Goal: Contribute content: Contribute content

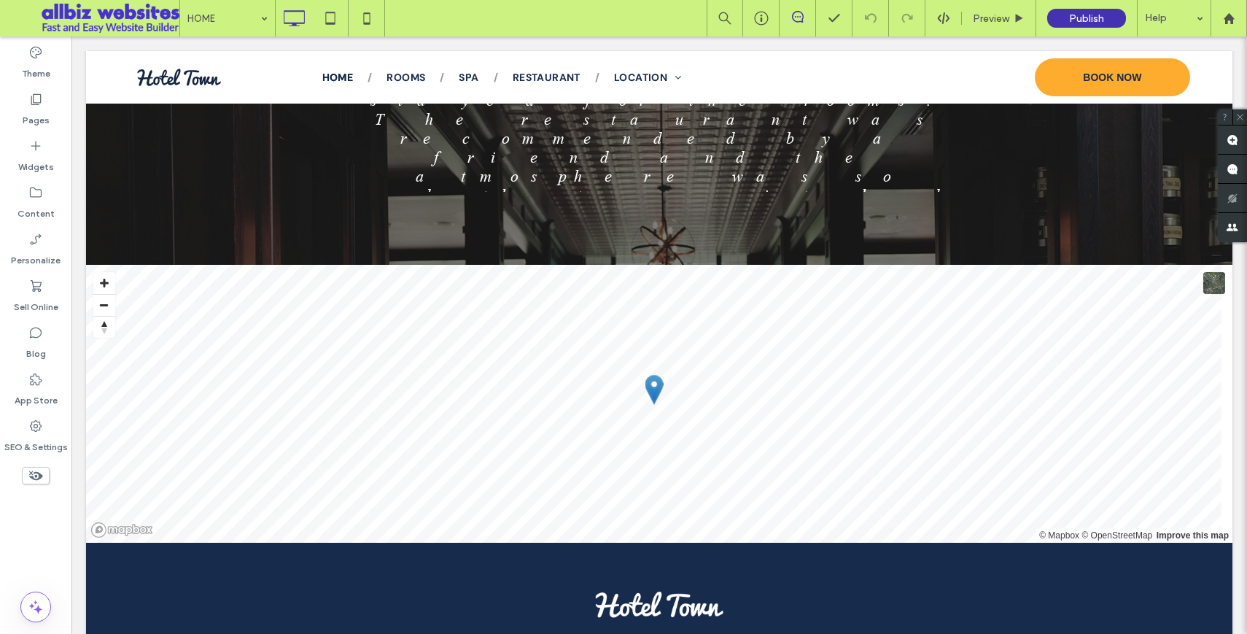
scroll to position [1905, 0]
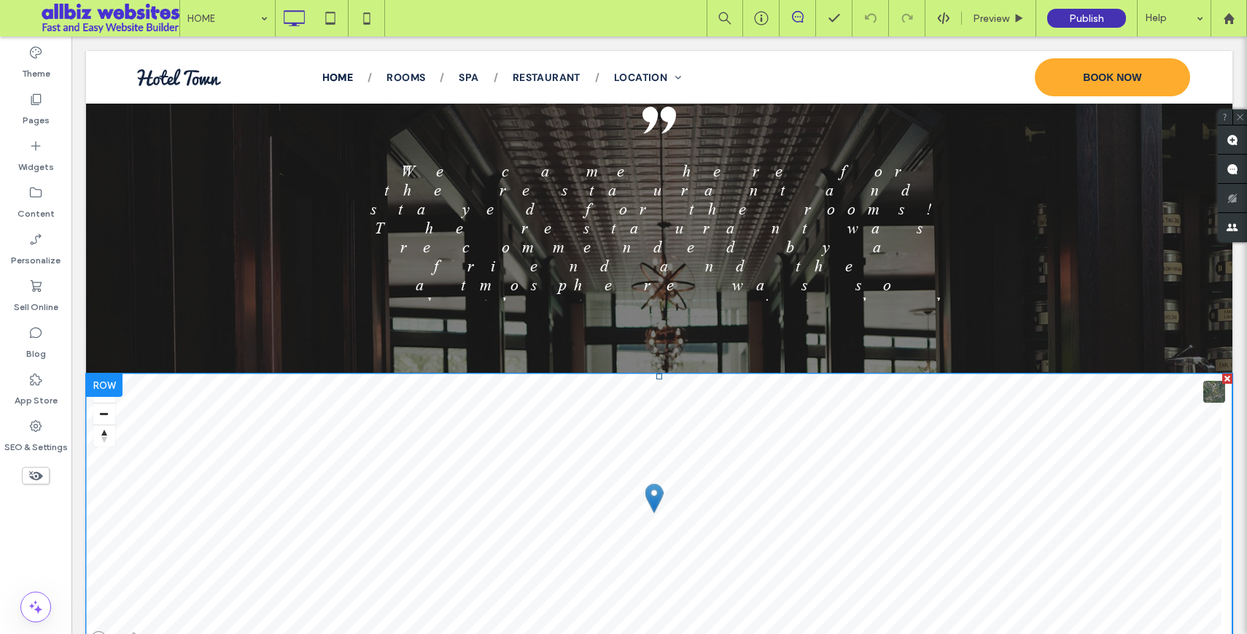
click at [198, 403] on span at bounding box center [659, 512] width 1146 height 278
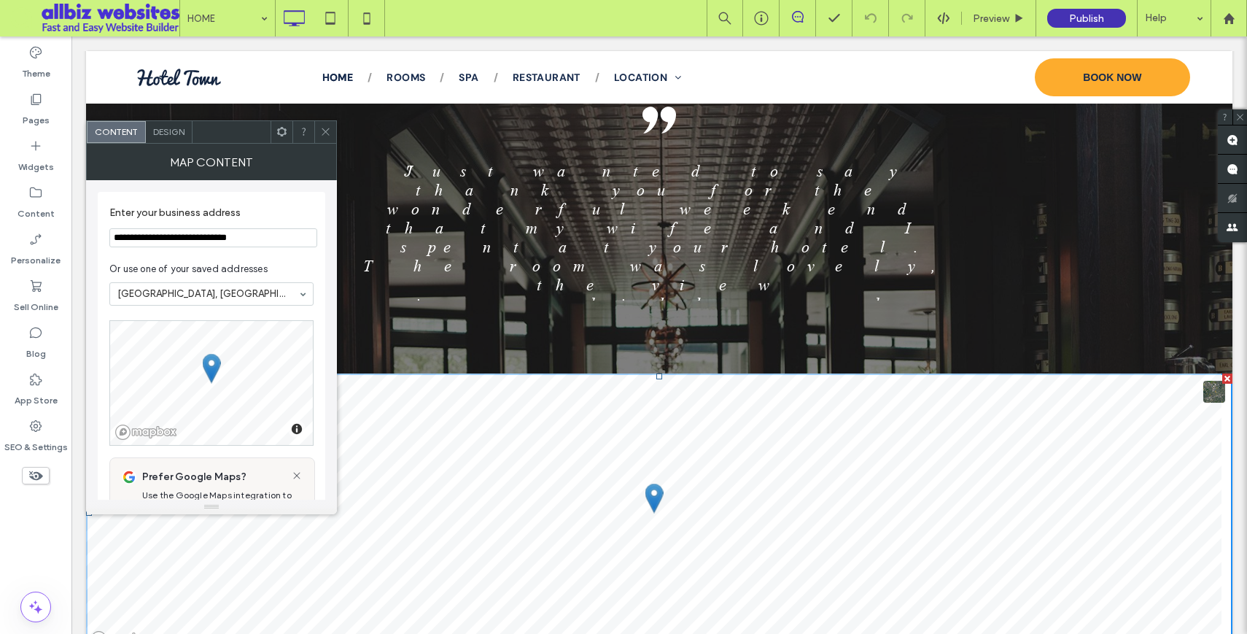
click at [260, 240] on input "**********" at bounding box center [213, 237] width 208 height 19
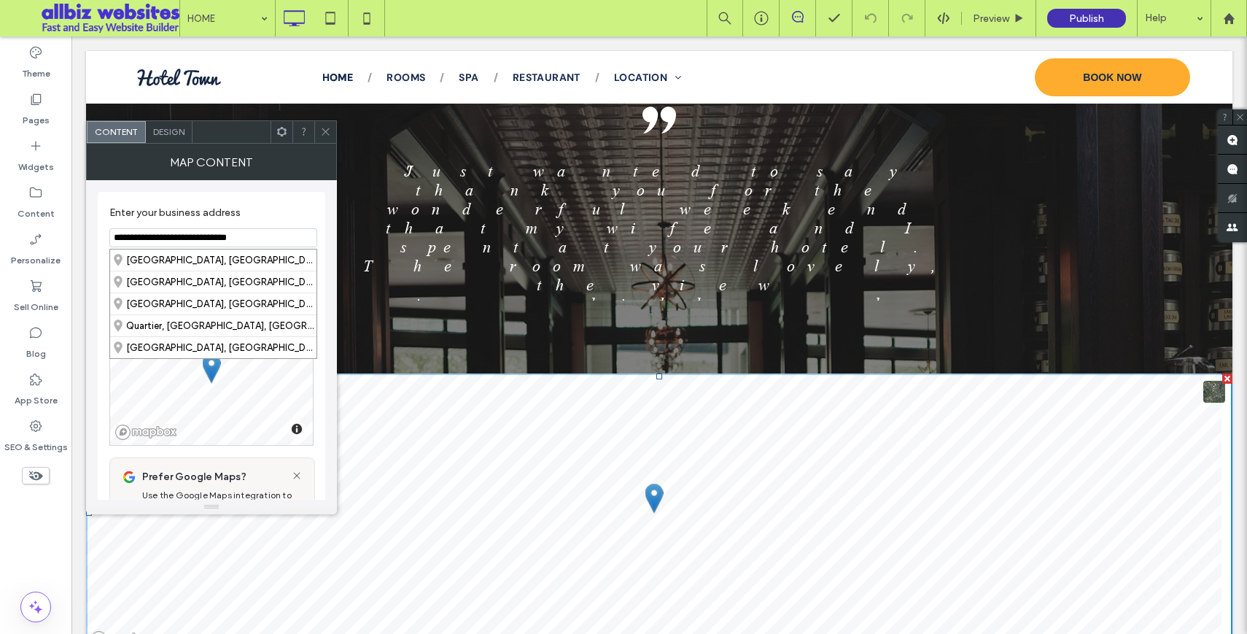
drag, startPoint x: 260, startPoint y: 239, endPoint x: 120, endPoint y: 233, distance: 139.4
click at [120, 233] on input "**********" at bounding box center [213, 237] width 208 height 19
click at [112, 238] on input "**********" at bounding box center [213, 237] width 208 height 19
drag, startPoint x: 113, startPoint y: 241, endPoint x: 262, endPoint y: 244, distance: 148.8
click at [262, 242] on input "**********" at bounding box center [213, 237] width 208 height 19
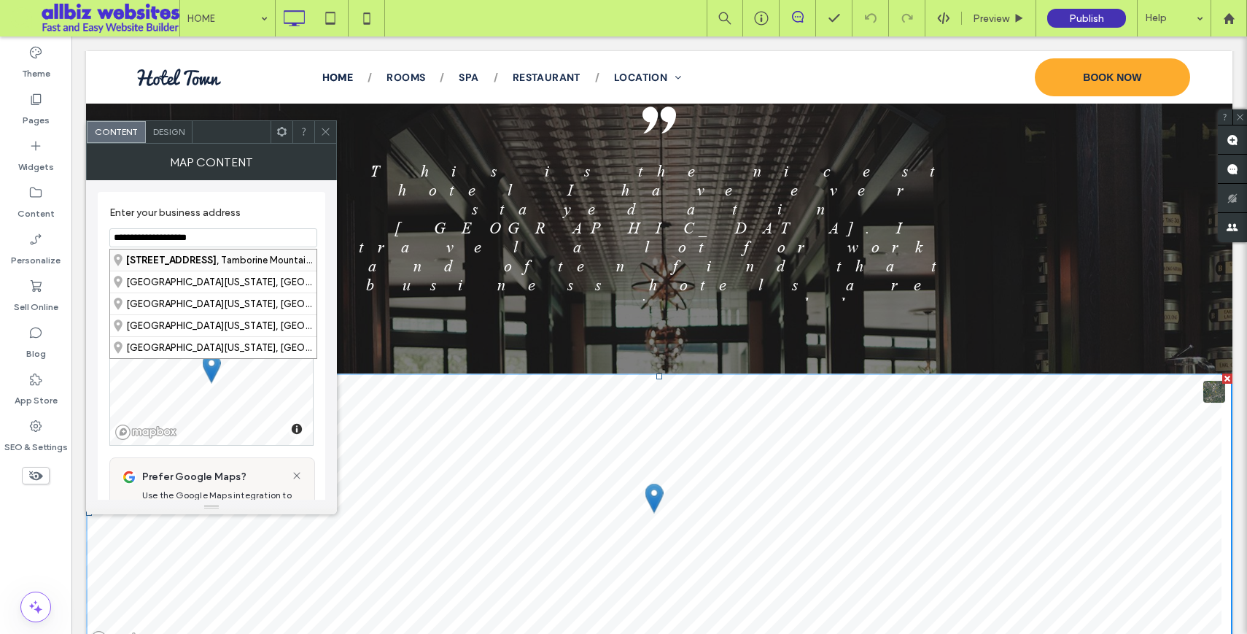
click at [233, 257] on div "[STREET_ADDRESS]" at bounding box center [213, 259] width 206 height 21
type input "**********"
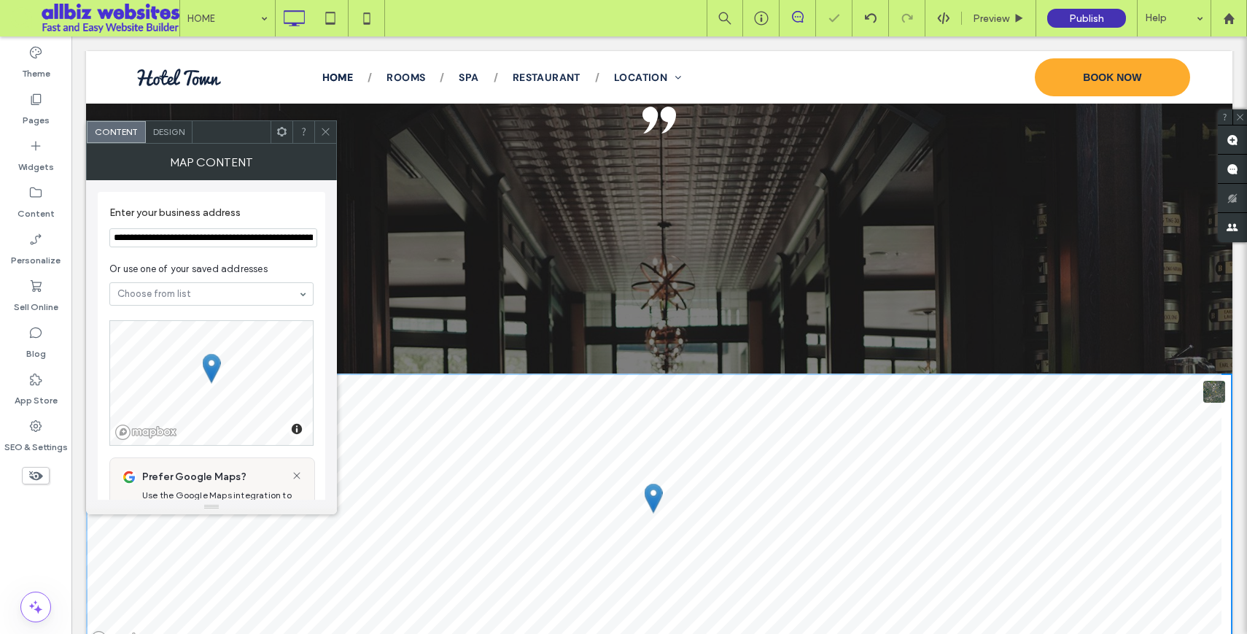
click at [298, 454] on div "**********" at bounding box center [212, 576] width 228 height 769
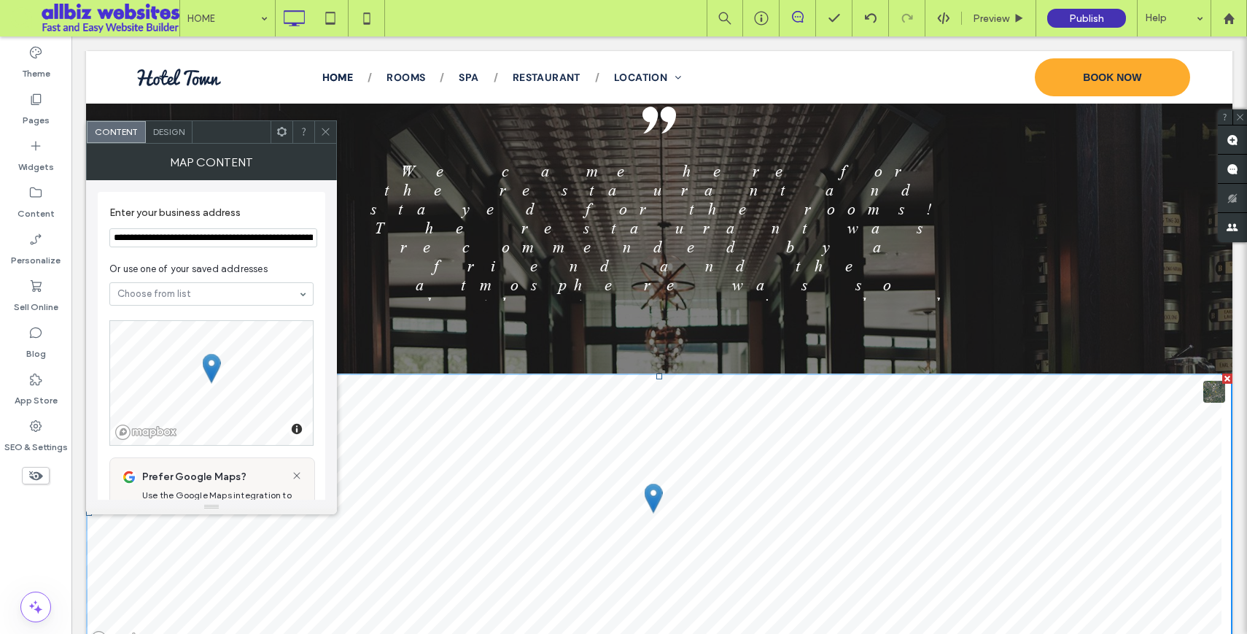
click at [762, 64] on div at bounding box center [659, 77] width 1146 height 53
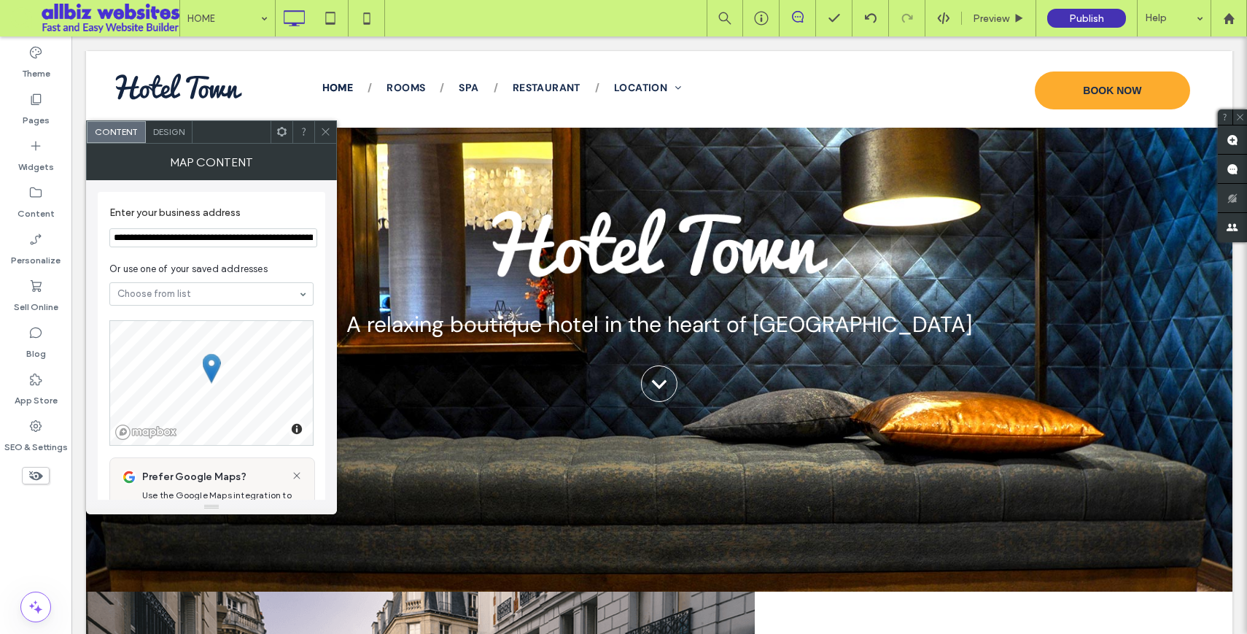
scroll to position [0, 0]
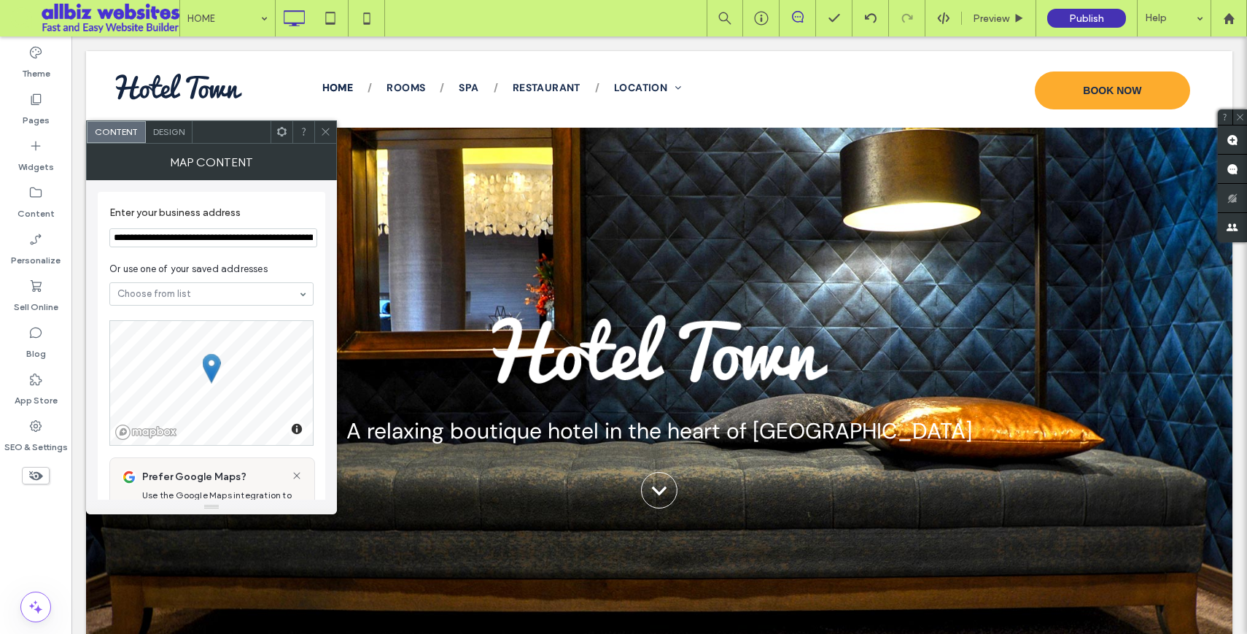
click at [323, 131] on icon at bounding box center [325, 131] width 11 height 11
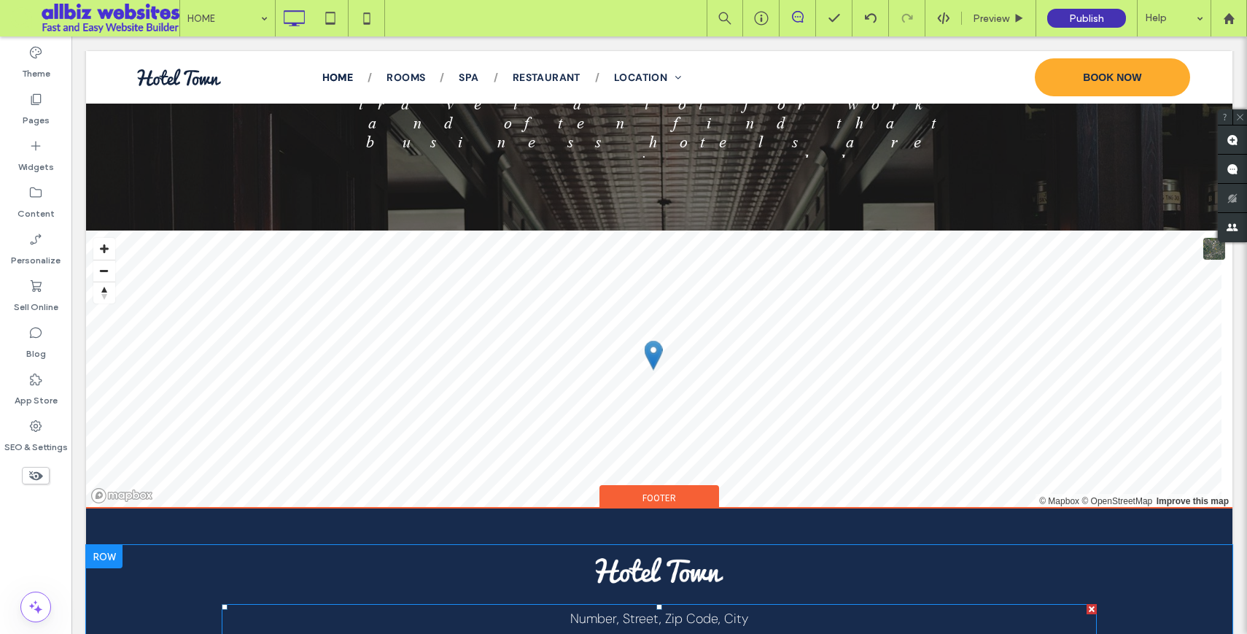
scroll to position [2046, 0]
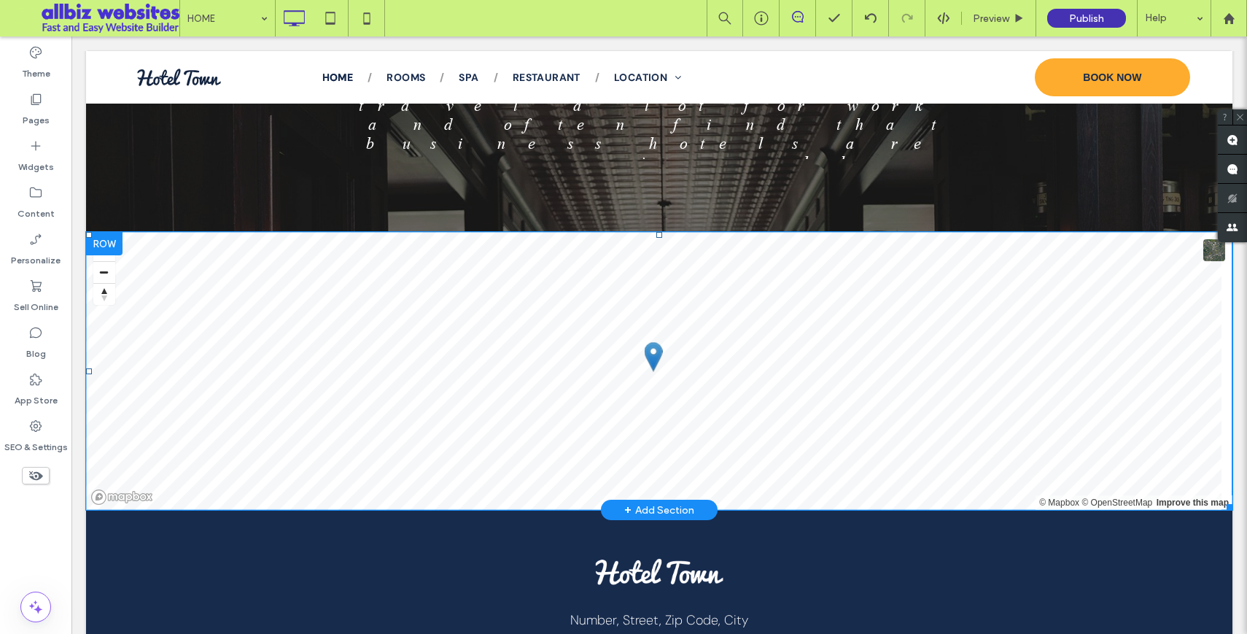
click at [300, 322] on span at bounding box center [659, 371] width 1146 height 278
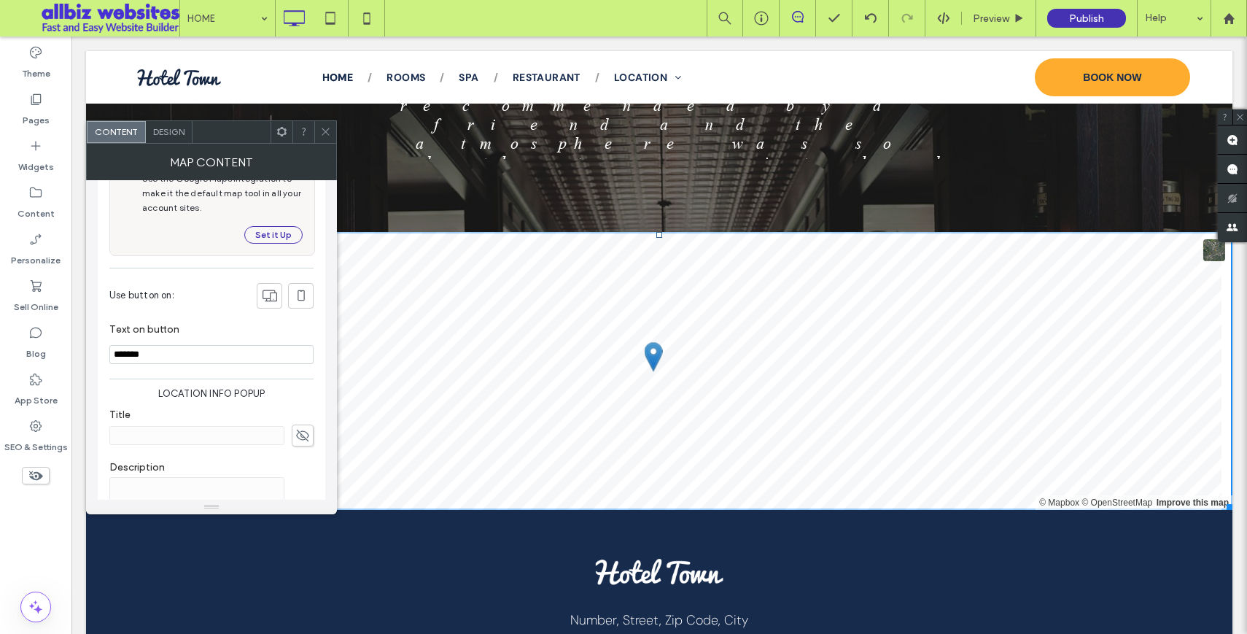
scroll to position [377, 0]
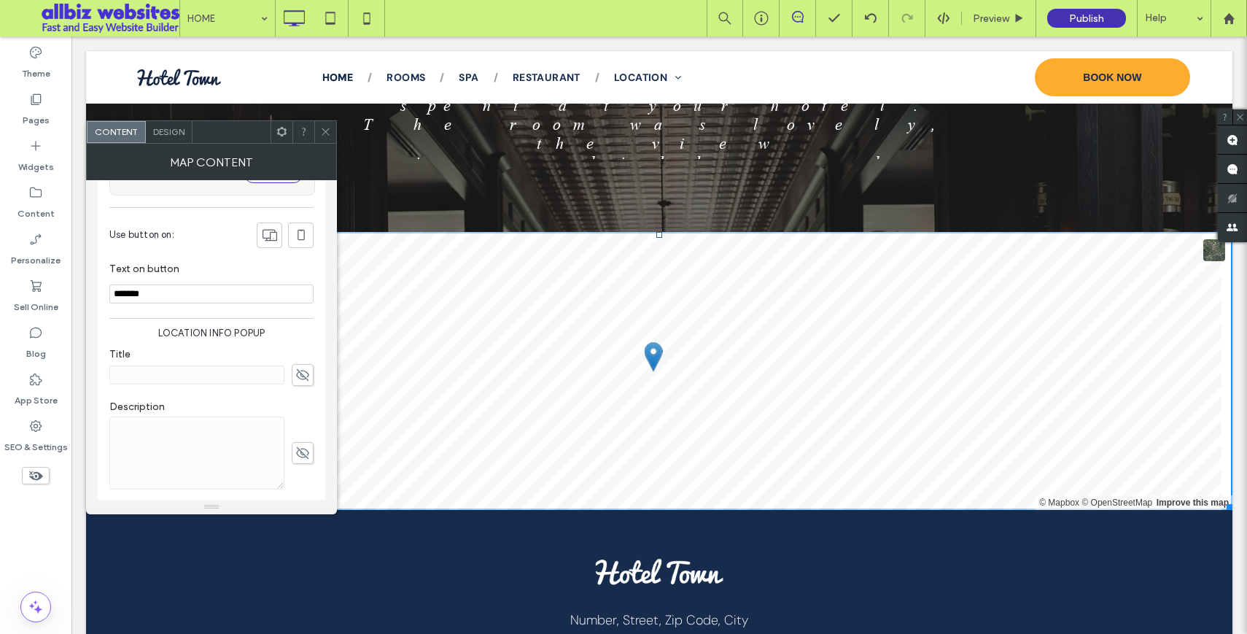
click at [306, 374] on icon at bounding box center [302, 375] width 15 height 16
click at [199, 378] on input at bounding box center [196, 374] width 175 height 19
paste input "**********"
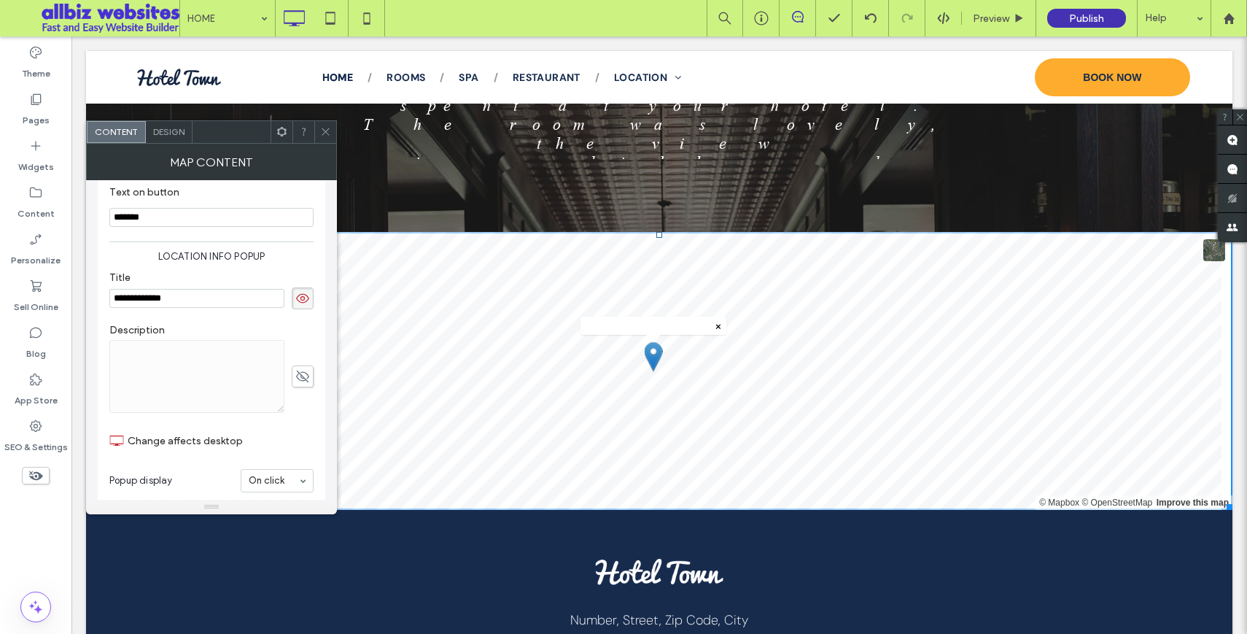
scroll to position [469, 0]
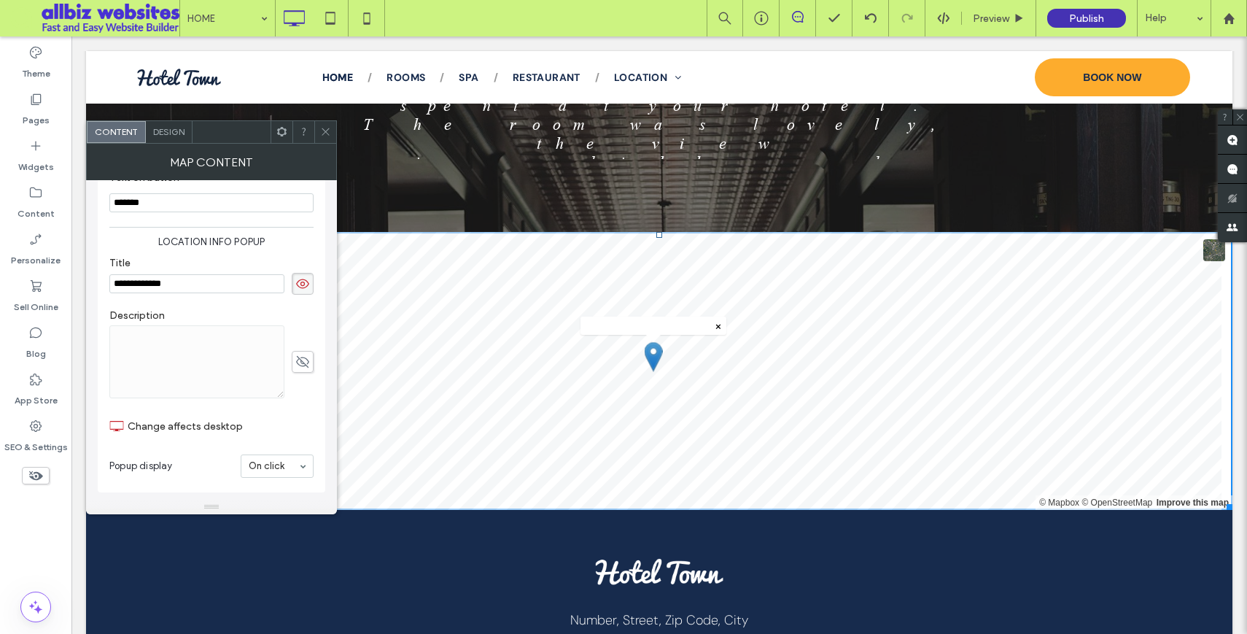
type input "**********"
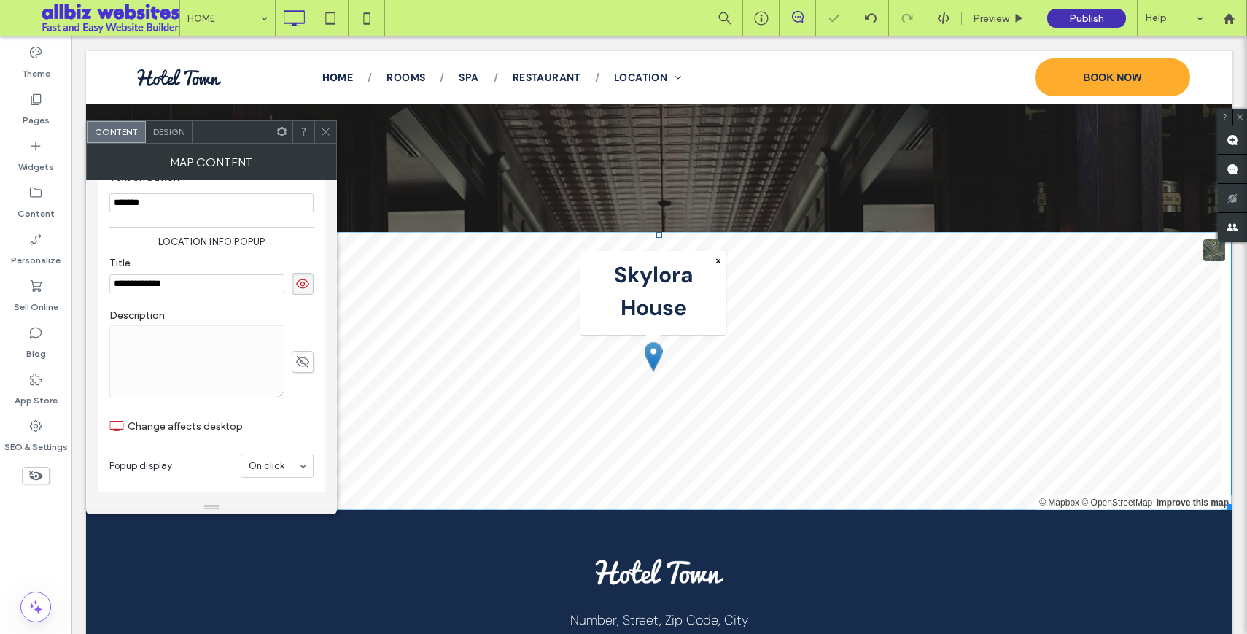
click at [301, 362] on icon at bounding box center [302, 362] width 15 height 16
click at [181, 338] on textarea at bounding box center [196, 361] width 175 height 73
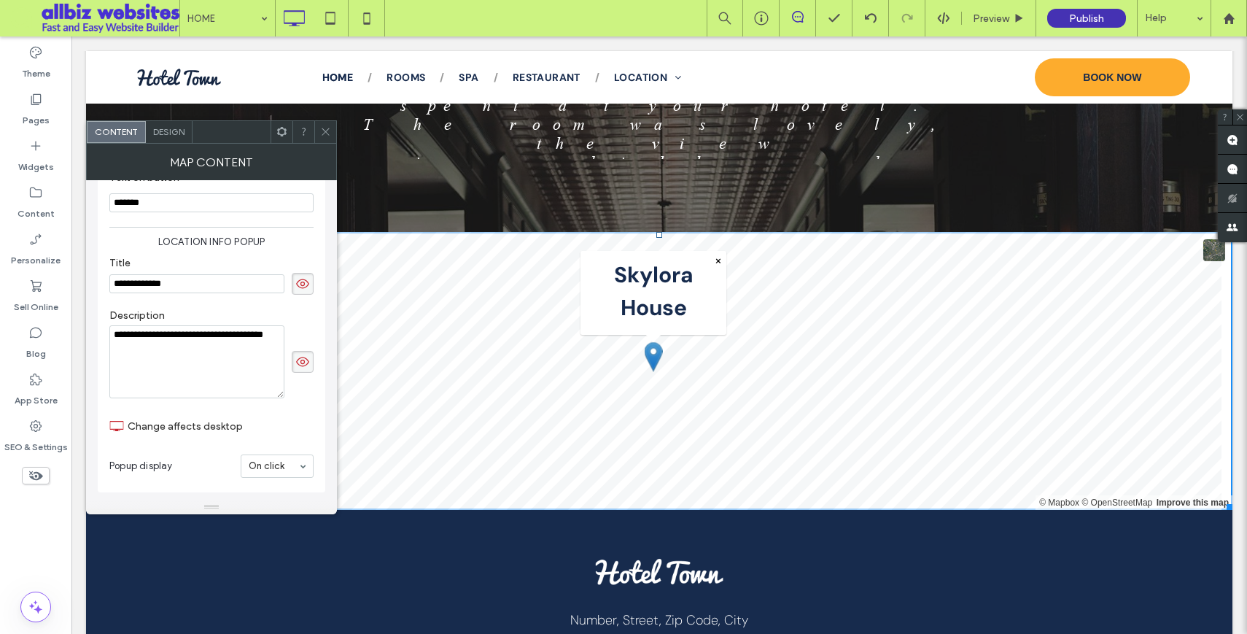
drag, startPoint x: 212, startPoint y: 338, endPoint x: 236, endPoint y: 338, distance: 24.1
click at [236, 338] on textarea "**********" at bounding box center [196, 361] width 175 height 73
click at [223, 346] on textarea "**********" at bounding box center [196, 361] width 175 height 73
type textarea "**********"
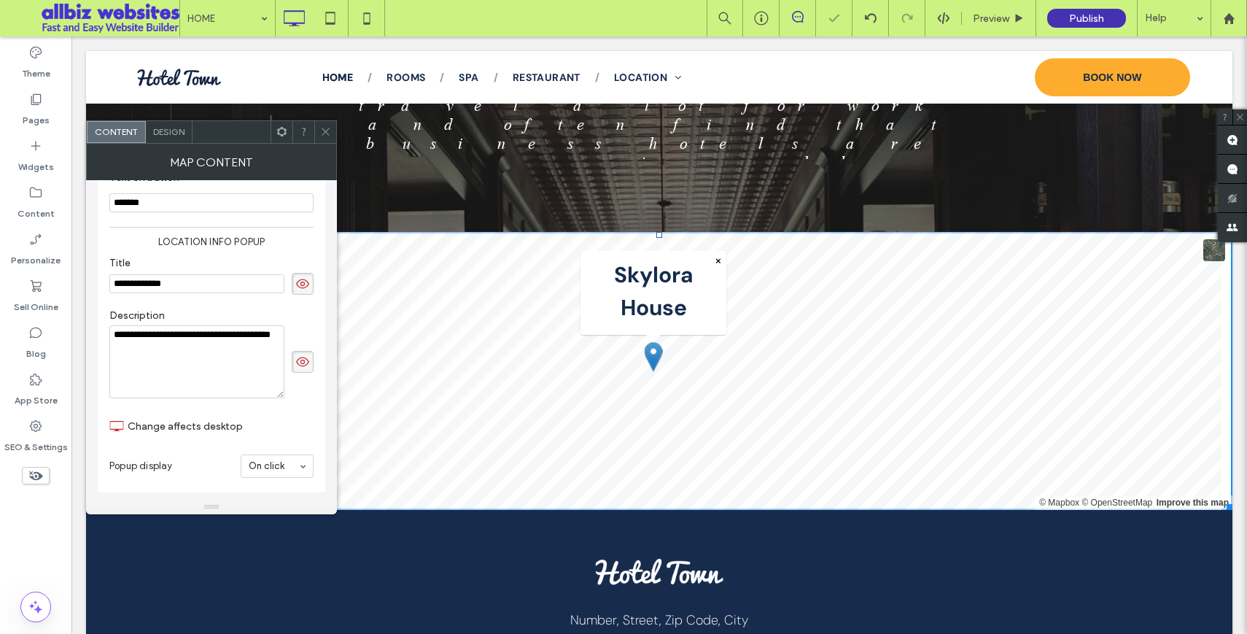
click at [326, 133] on icon at bounding box center [325, 131] width 11 height 11
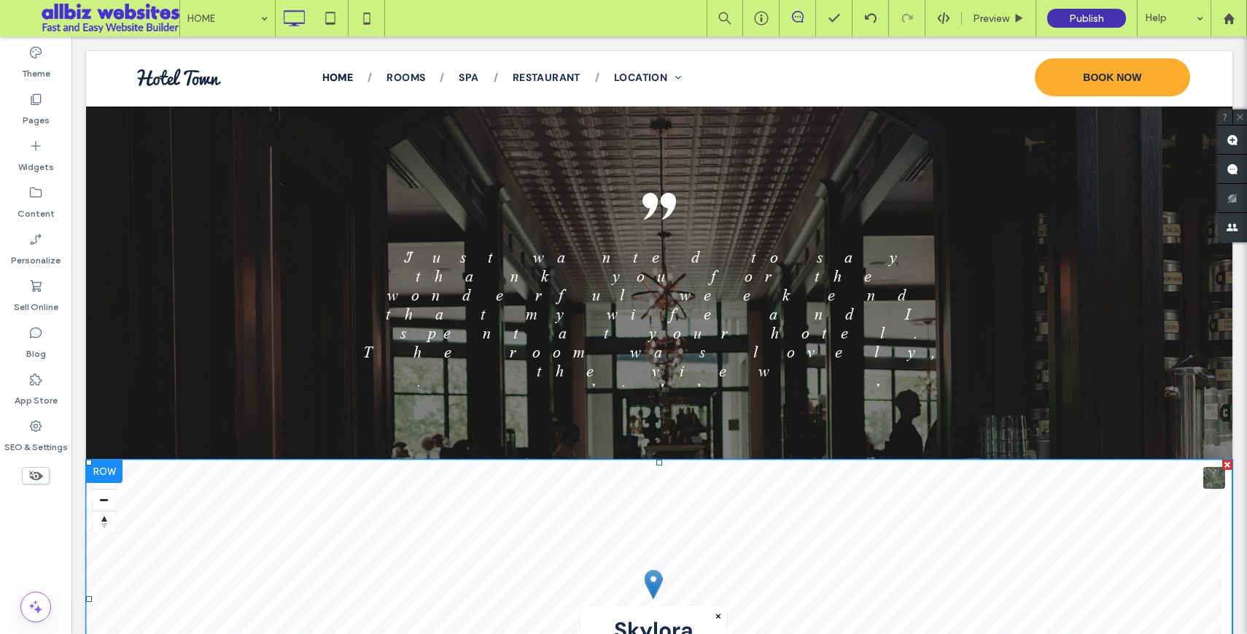
scroll to position [1796, 0]
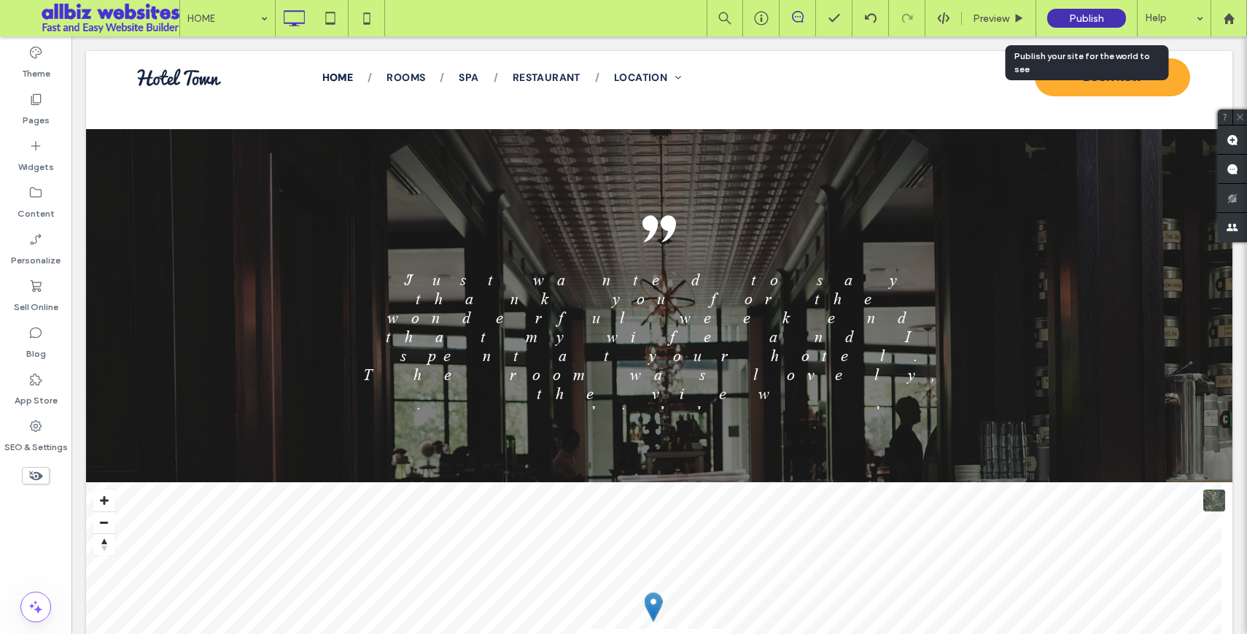
click at [1086, 8] on div "Publish" at bounding box center [1086, 18] width 79 height 36
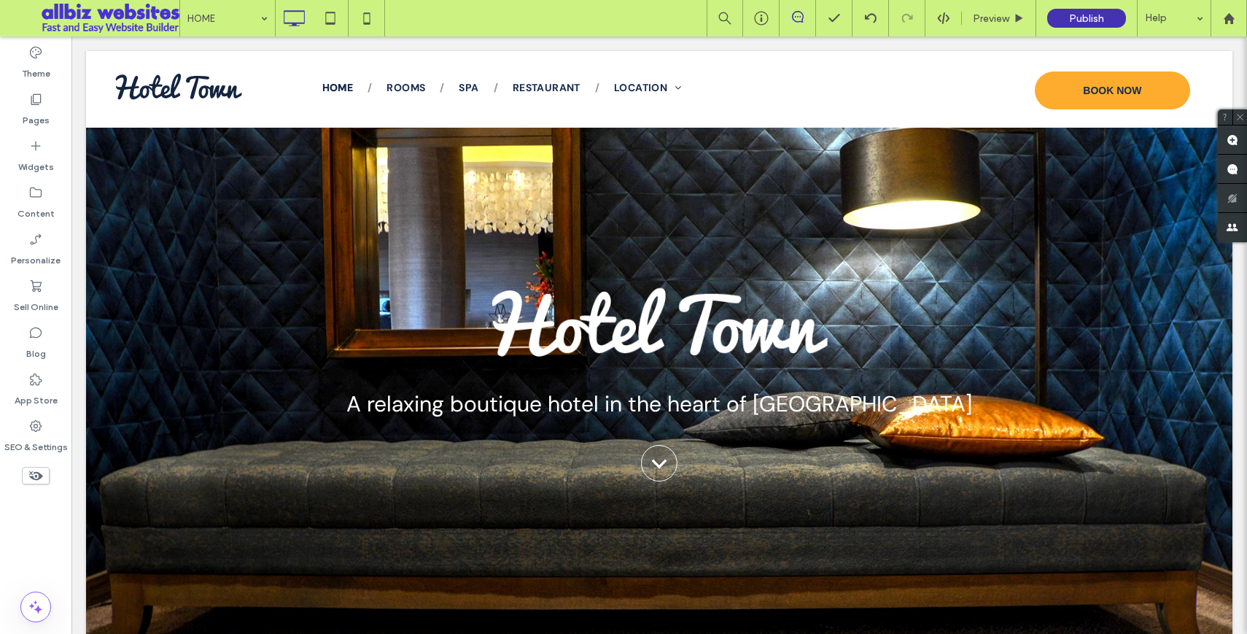
scroll to position [32, 0]
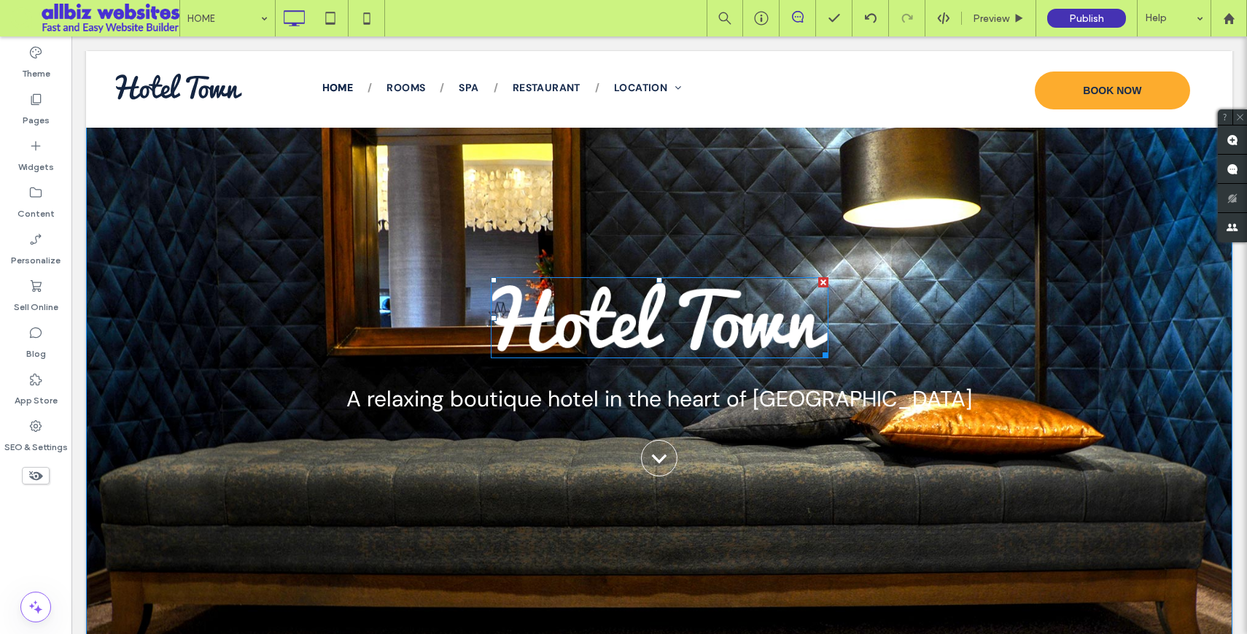
click at [582, 317] on img at bounding box center [660, 317] width 338 height 81
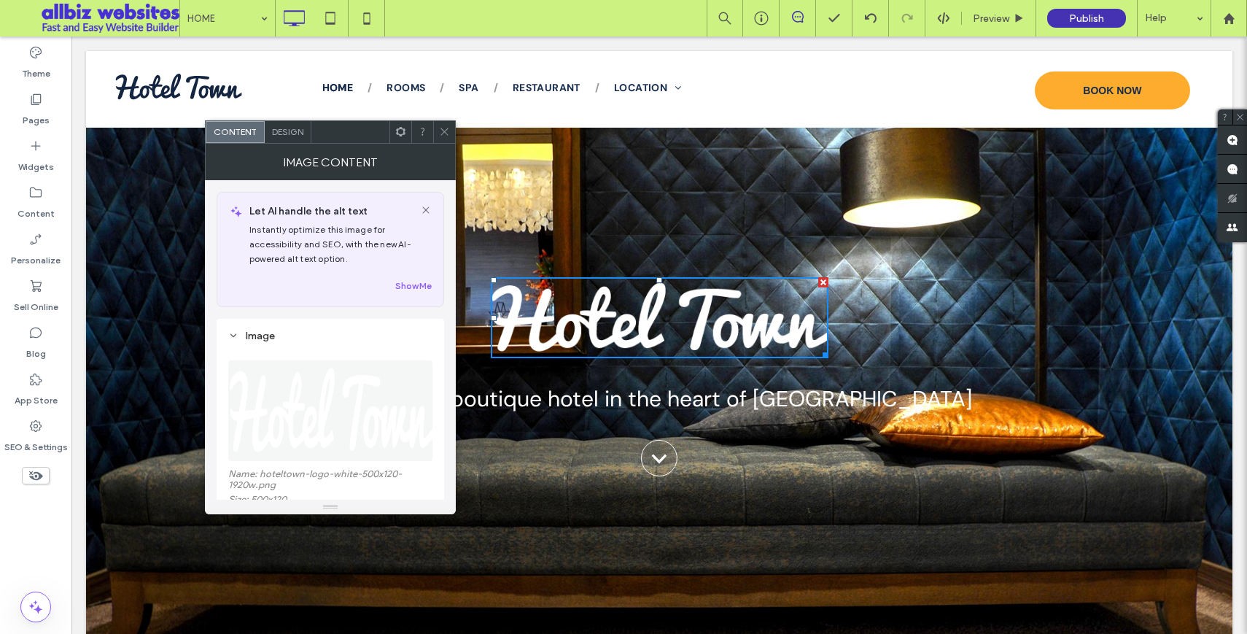
click at [441, 133] on icon at bounding box center [444, 131] width 11 height 11
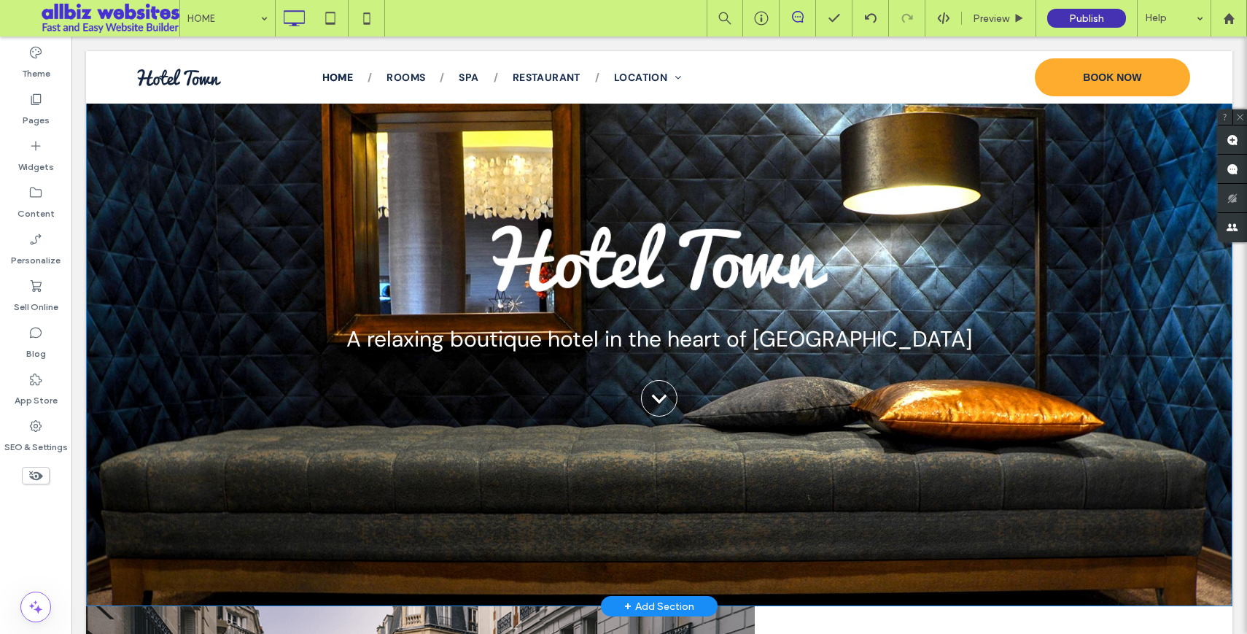
scroll to position [73, 0]
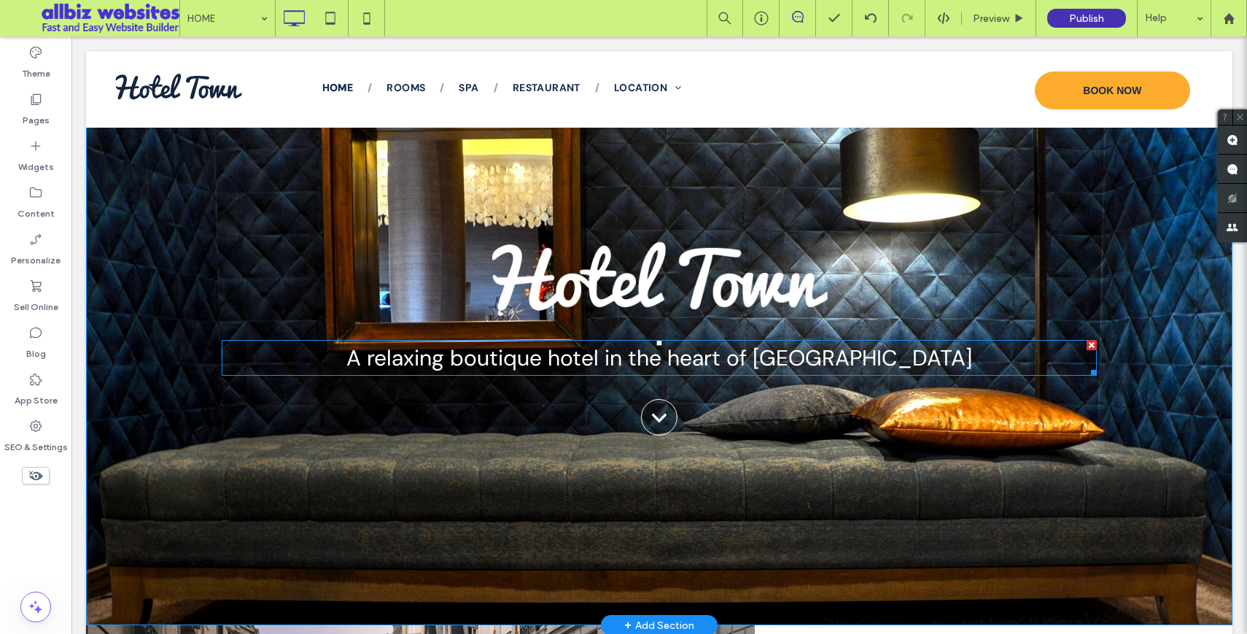
click at [505, 364] on span "A relaxing boutique hotel in the heart of [GEOGRAPHIC_DATA]" at bounding box center [659, 357] width 626 height 28
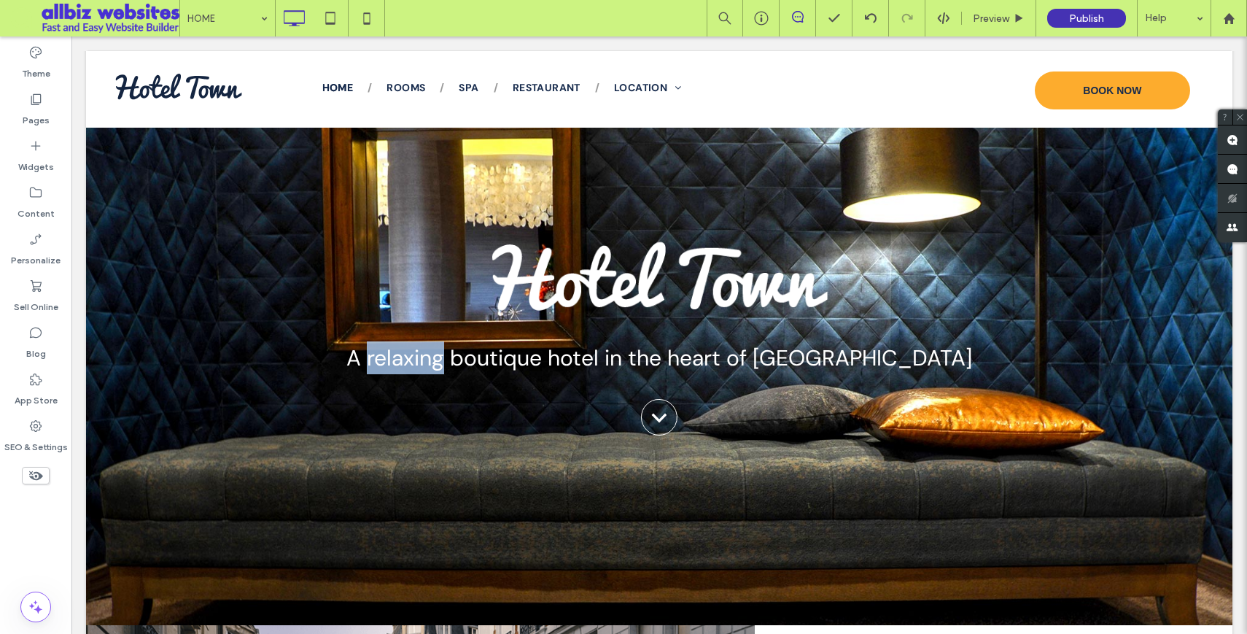
click at [505, 364] on span "A relaxing boutique hotel in the heart of [GEOGRAPHIC_DATA]" at bounding box center [659, 357] width 626 height 28
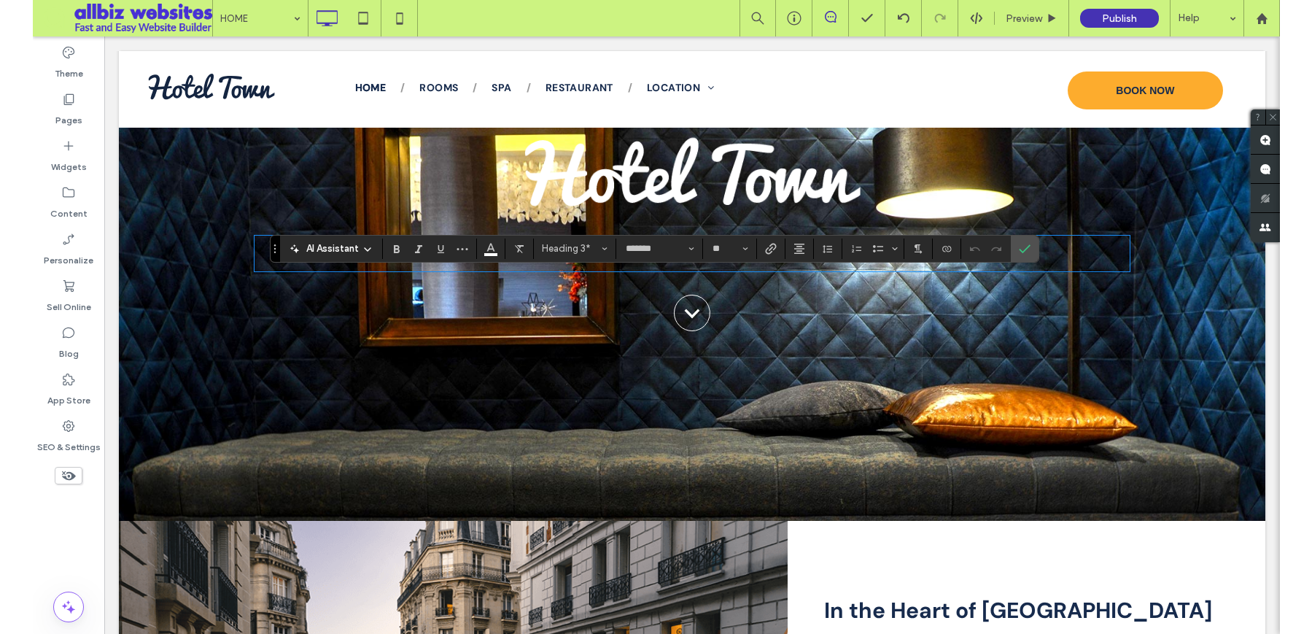
scroll to position [0, 0]
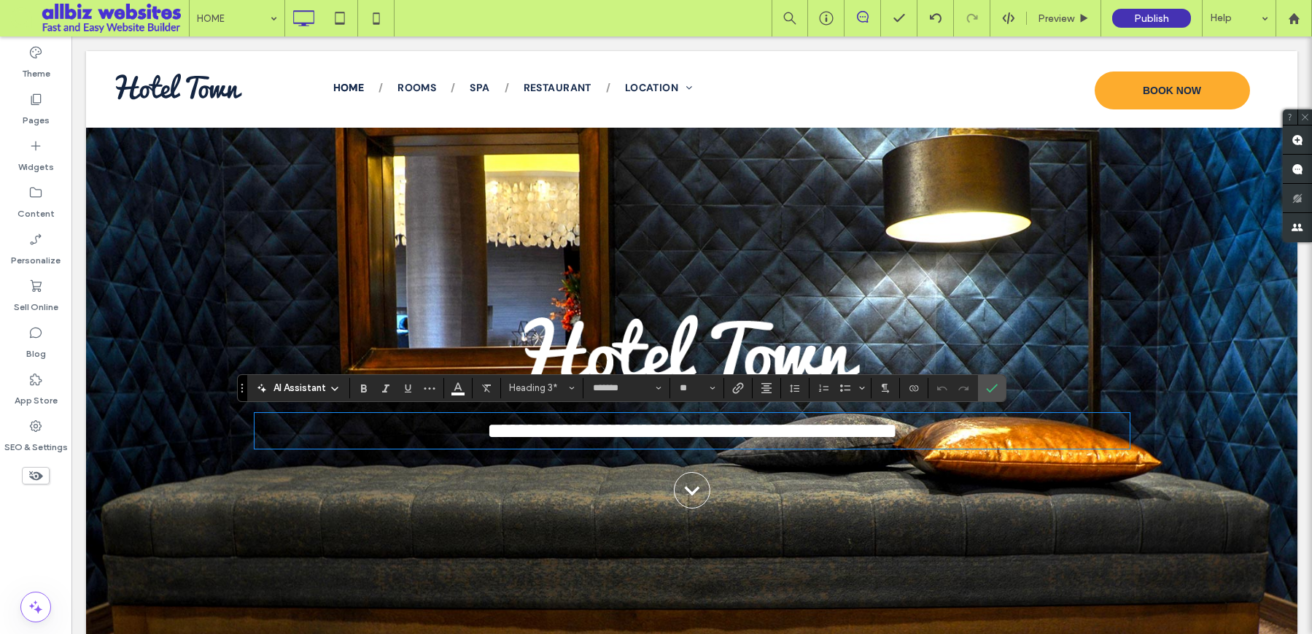
click at [895, 268] on div "**********" at bounding box center [691, 413] width 1211 height 570
click at [569, 283] on div "**********" at bounding box center [691, 413] width 1211 height 570
click at [995, 392] on icon "Confirm" at bounding box center [992, 388] width 12 height 12
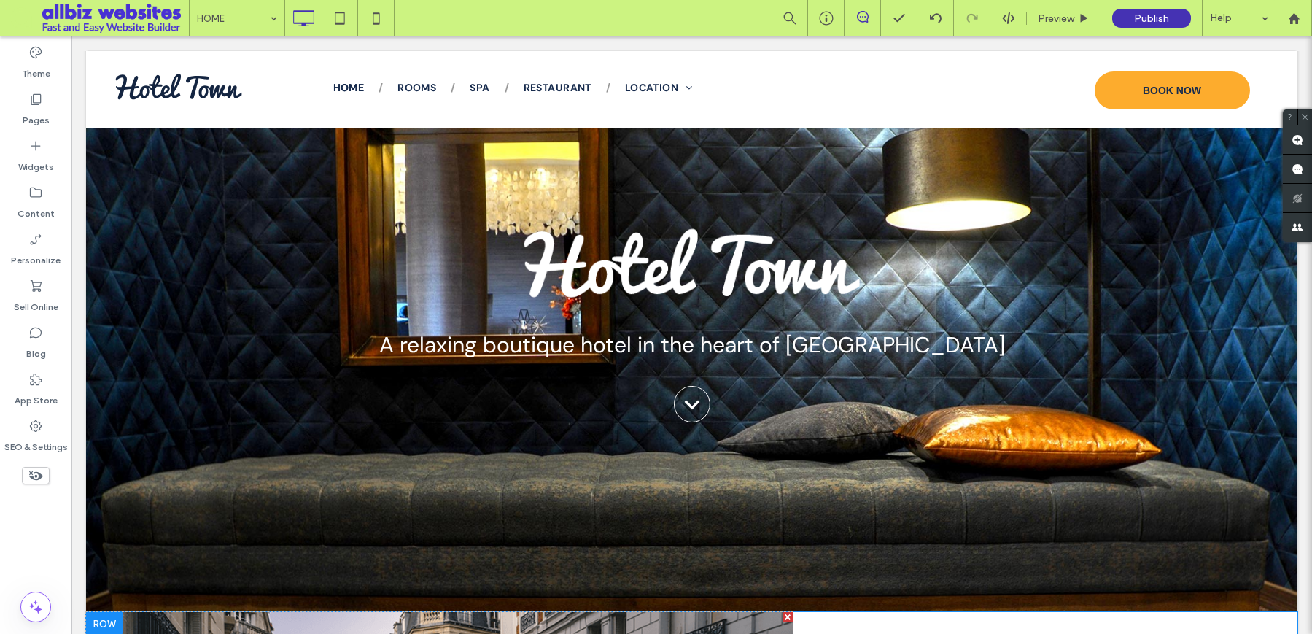
scroll to position [47, 0]
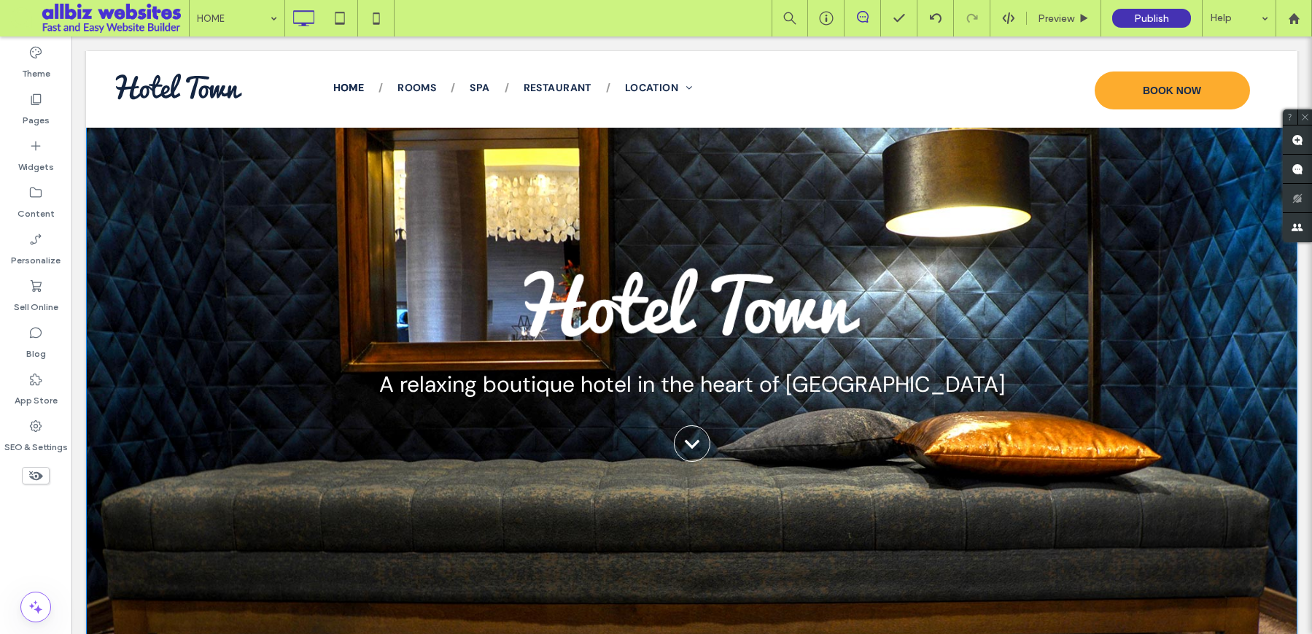
click at [219, 253] on div "A relaxing boutique hotel in the heart of [GEOGRAPHIC_DATA] BOOK NOW .cls-1{fil…" at bounding box center [691, 366] width 1211 height 570
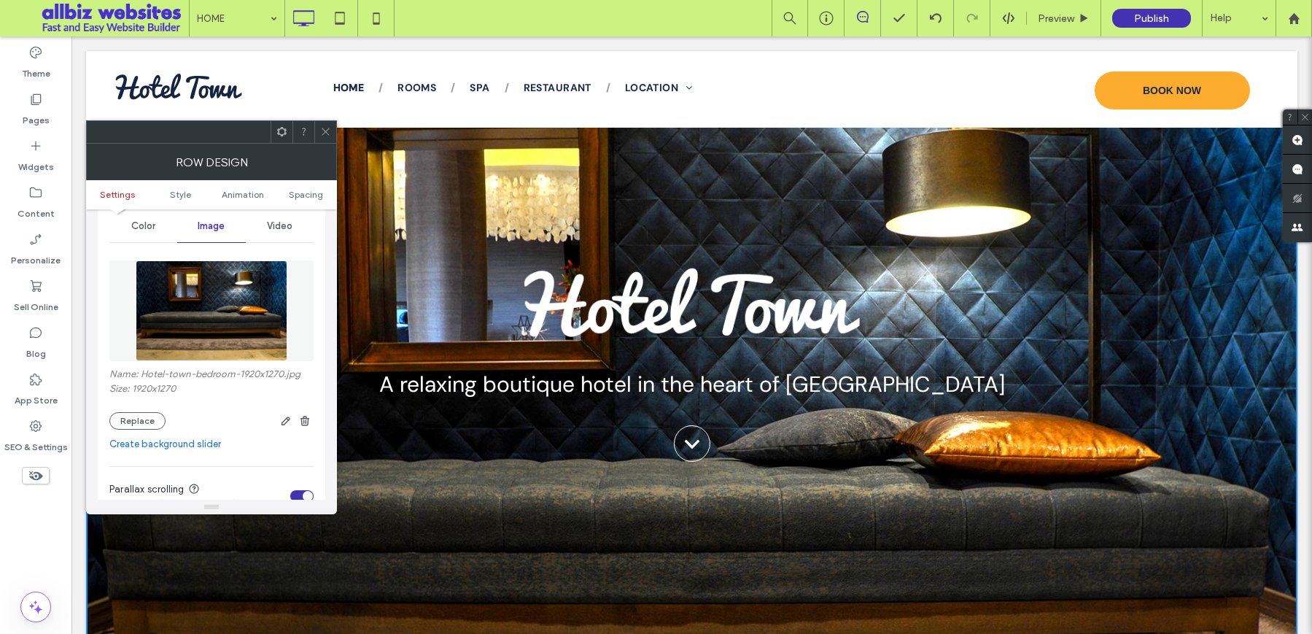
scroll to position [292, 0]
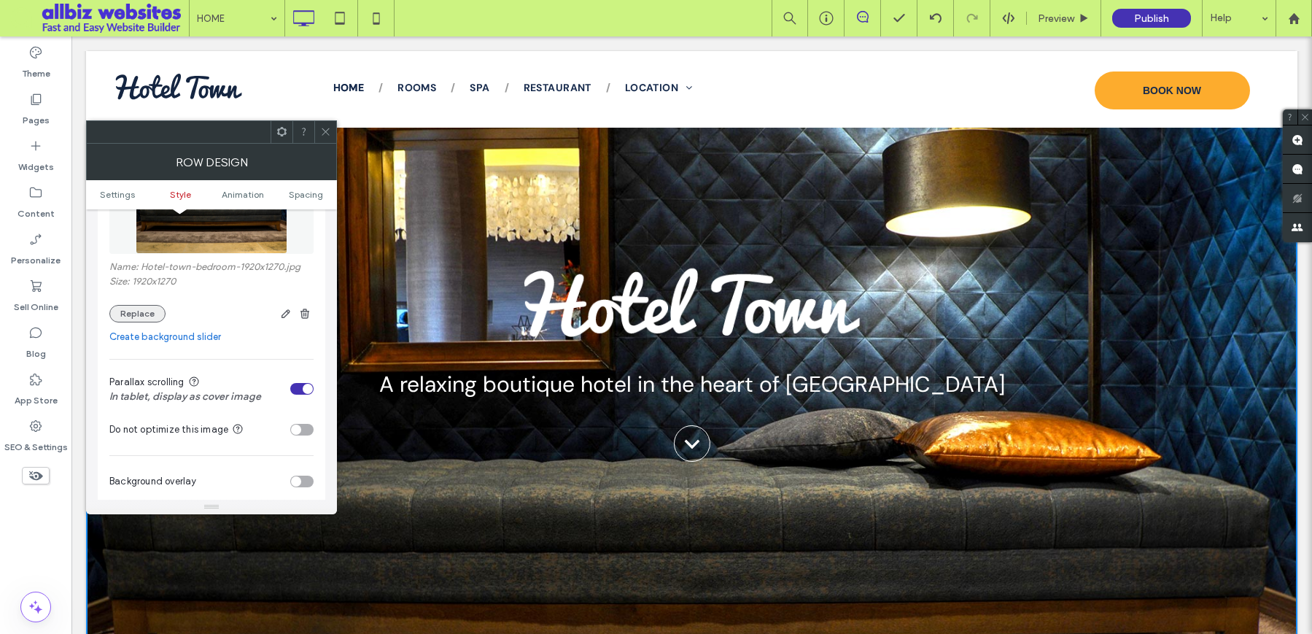
click at [141, 313] on button "Replace" at bounding box center [137, 314] width 56 height 18
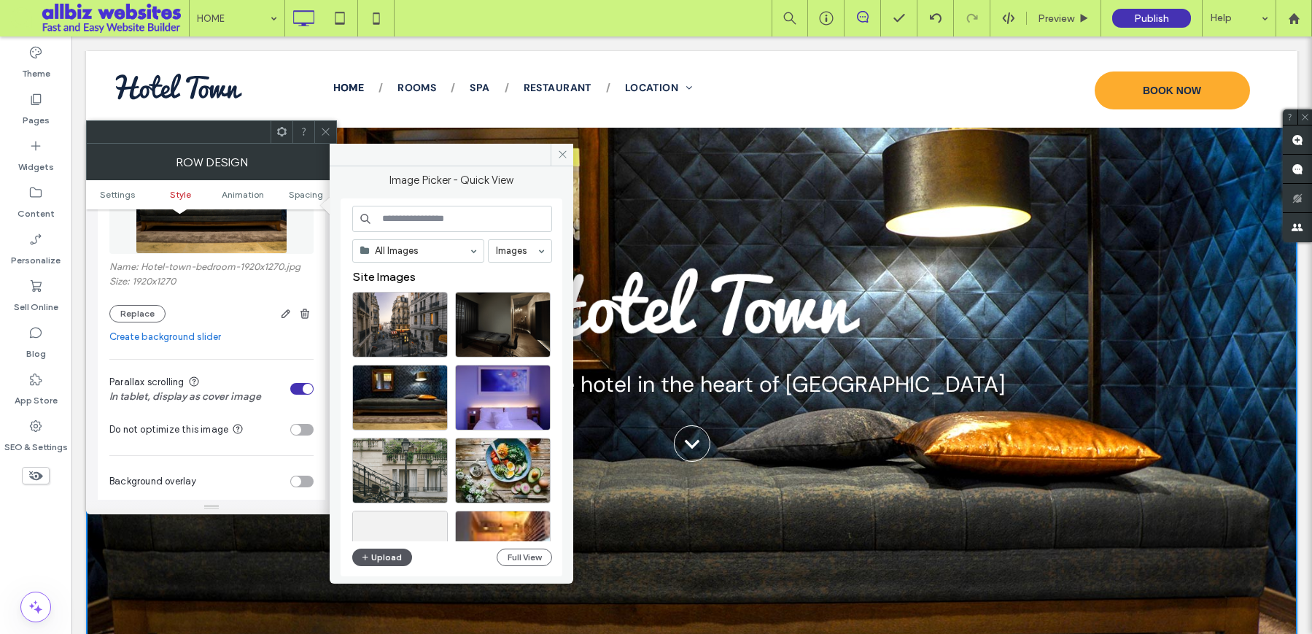
click at [377, 552] on button "Upload" at bounding box center [382, 557] width 60 height 18
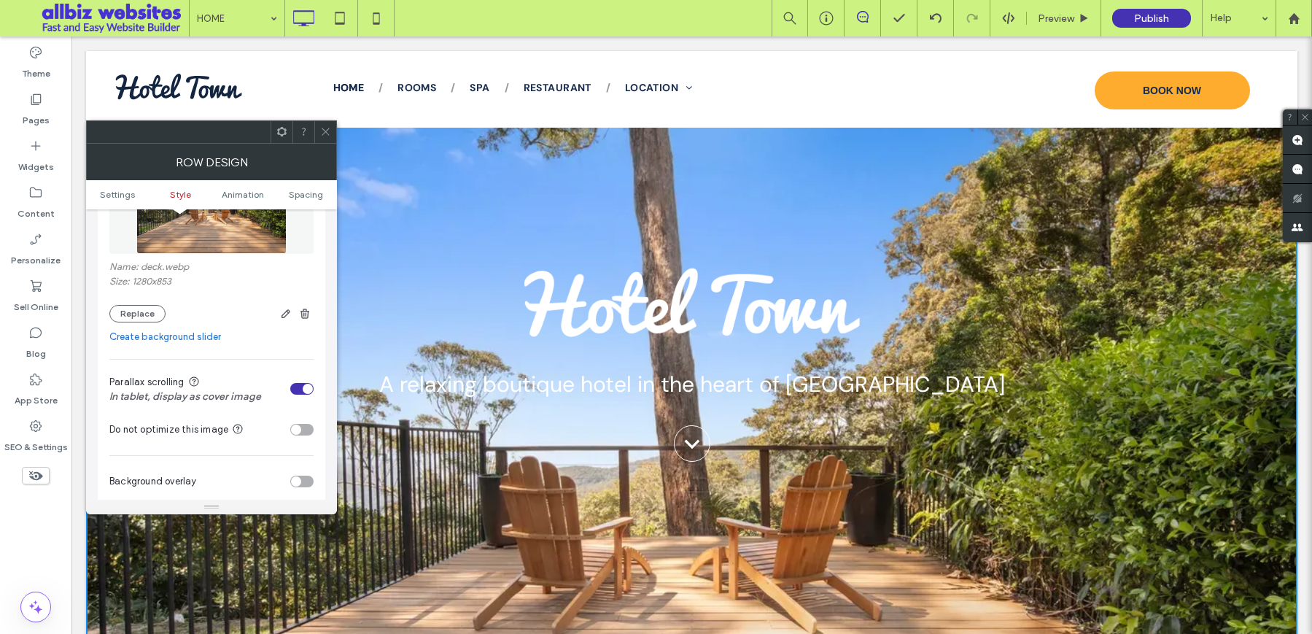
click at [329, 129] on icon at bounding box center [325, 131] width 11 height 11
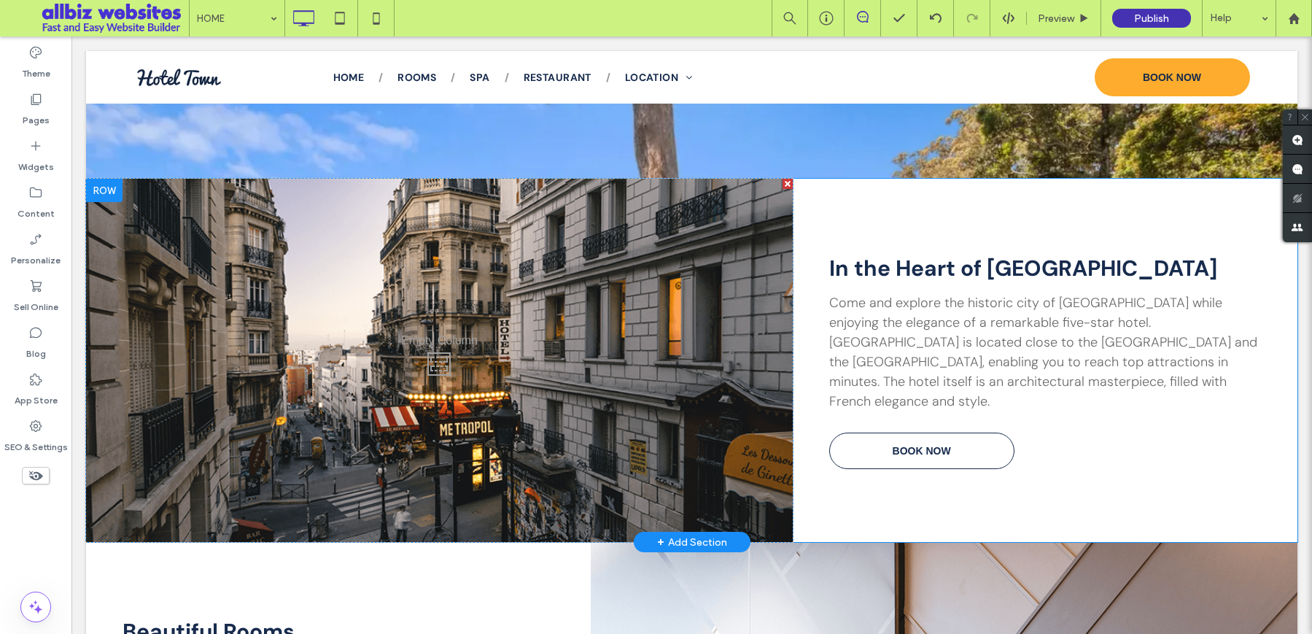
scroll to position [502, 0]
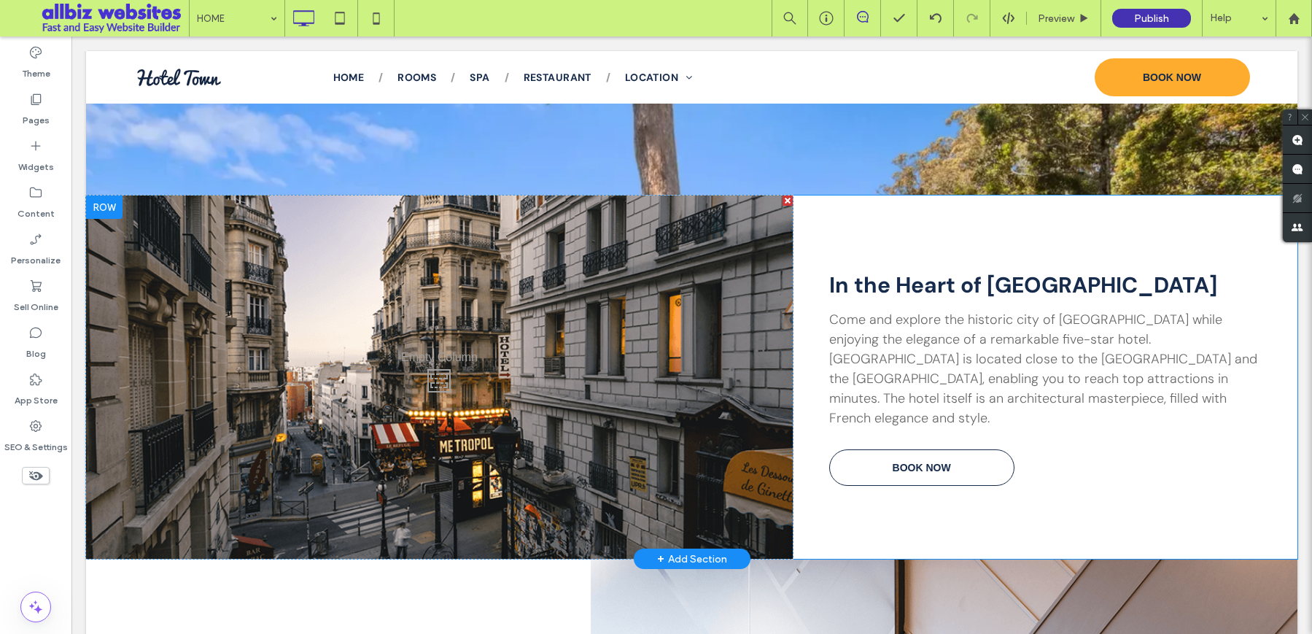
click at [351, 292] on div "Click To Paste" at bounding box center [439, 376] width 707 height 363
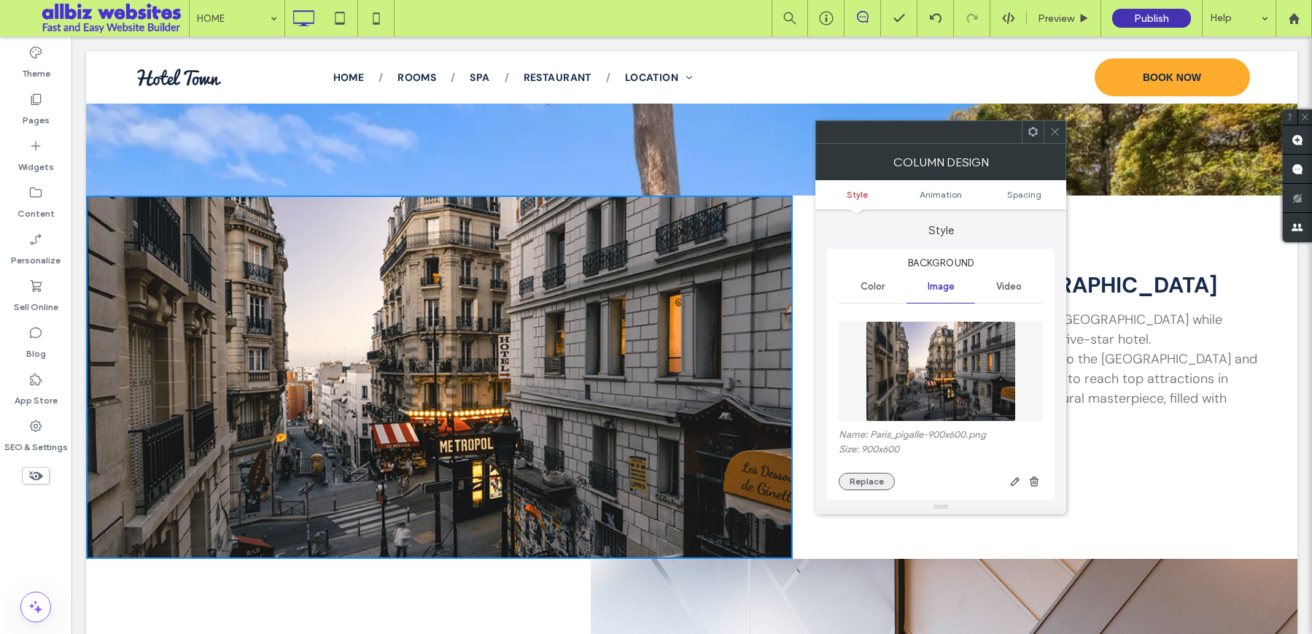
click at [865, 485] on button "Replace" at bounding box center [867, 482] width 56 height 18
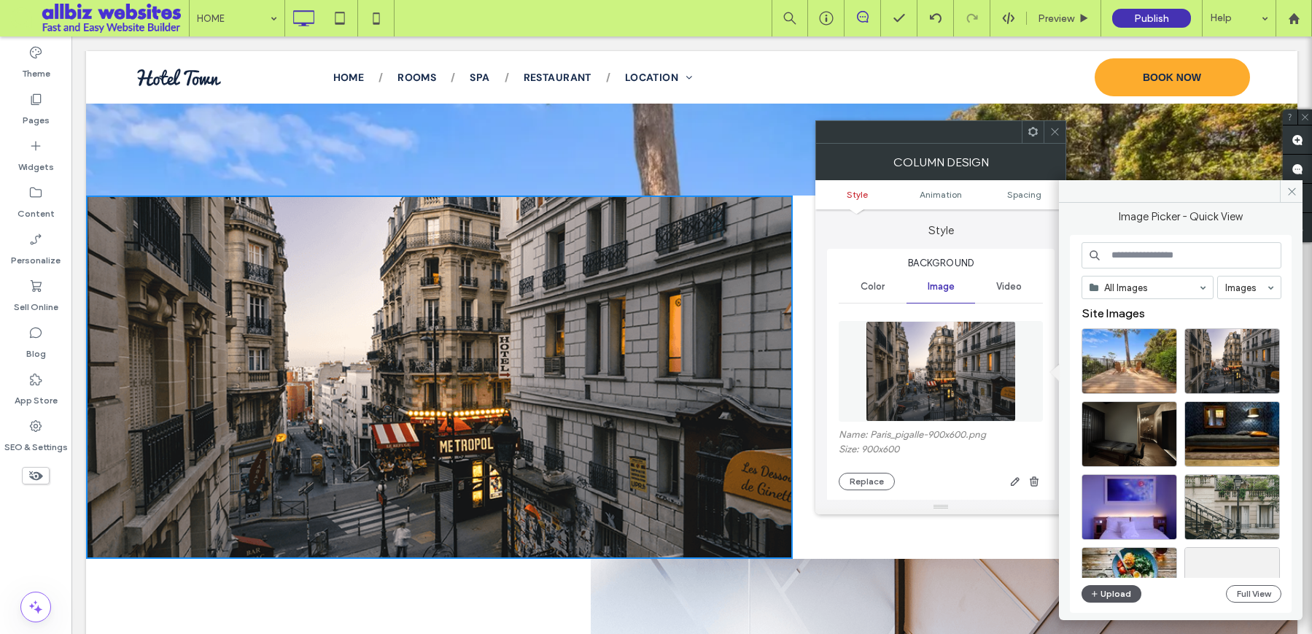
click at [1105, 592] on button "Upload" at bounding box center [1111, 594] width 60 height 18
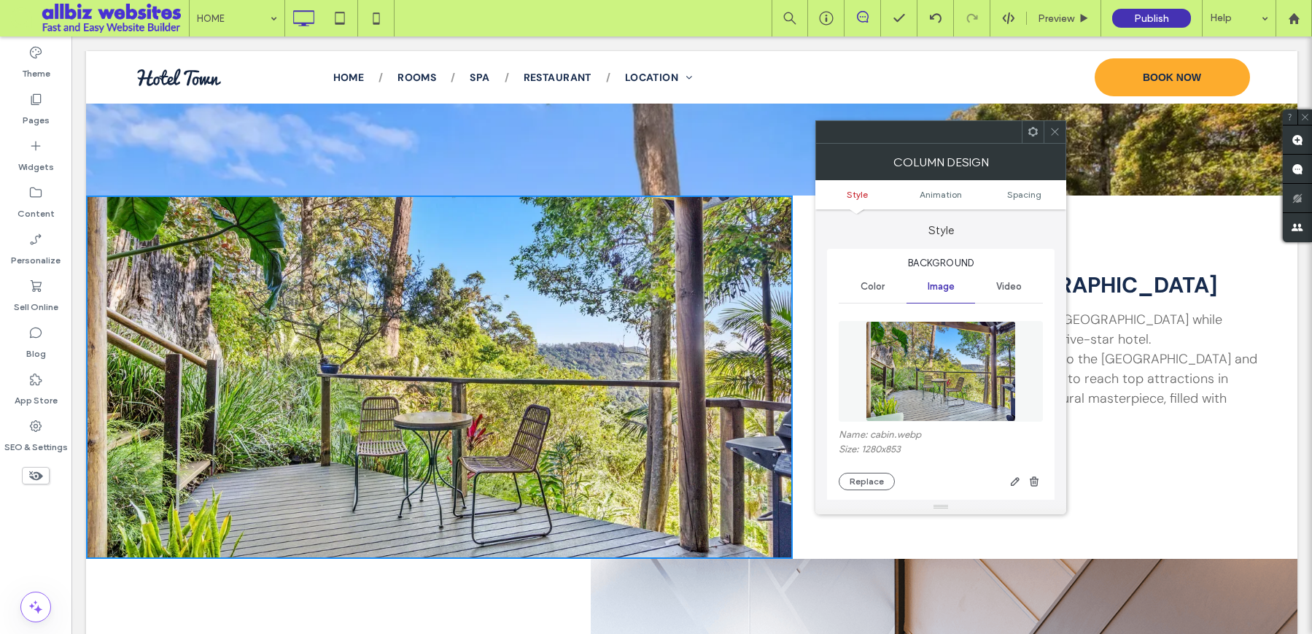
scroll to position [503, 0]
click at [763, 465] on div "Click To Paste" at bounding box center [439, 376] width 707 height 363
click at [1058, 131] on icon at bounding box center [1054, 131] width 11 height 11
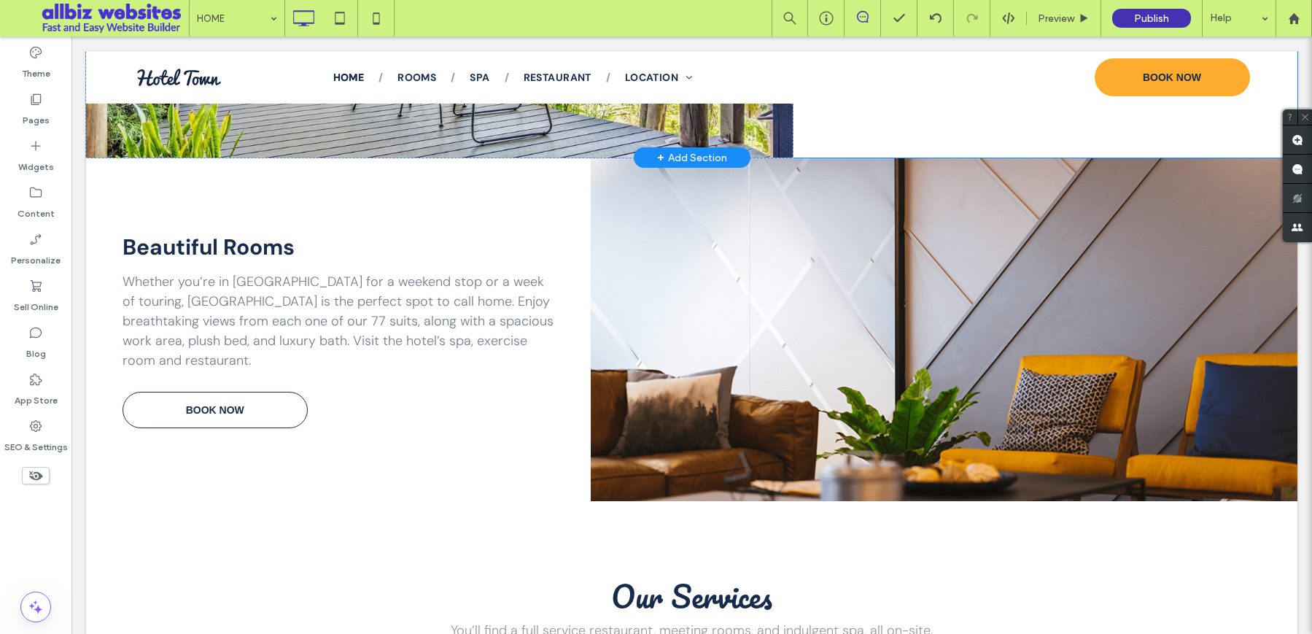
scroll to position [905, 0]
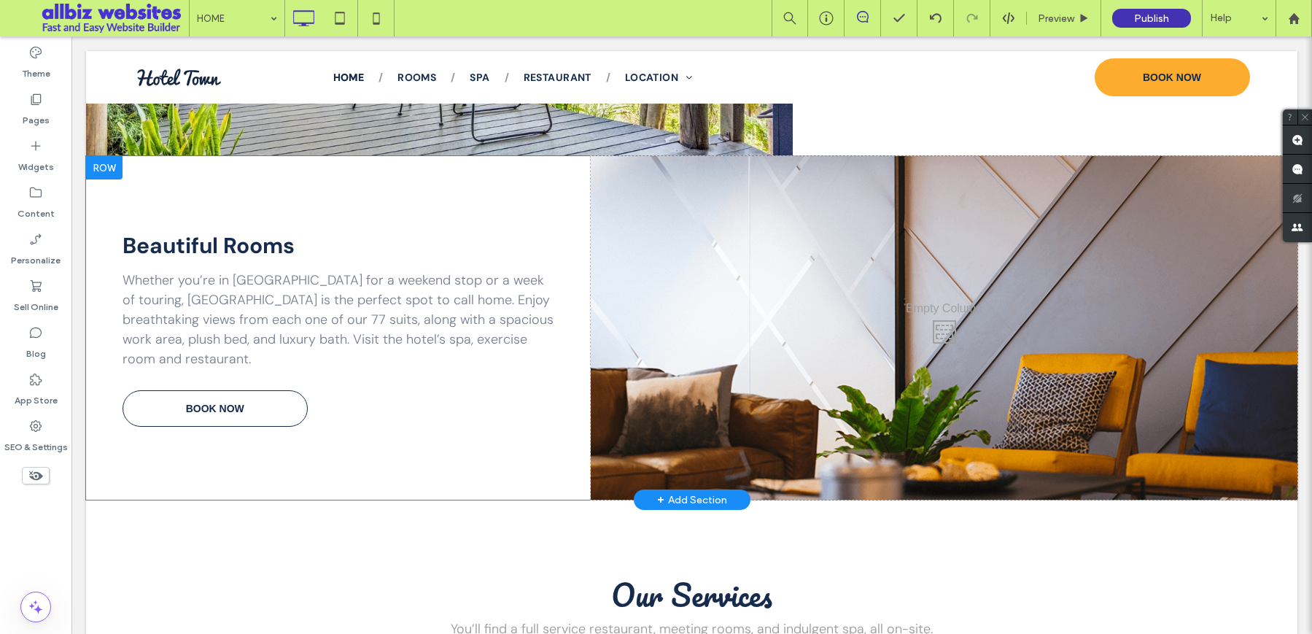
click at [777, 233] on div "Click To Paste" at bounding box center [944, 327] width 707 height 343
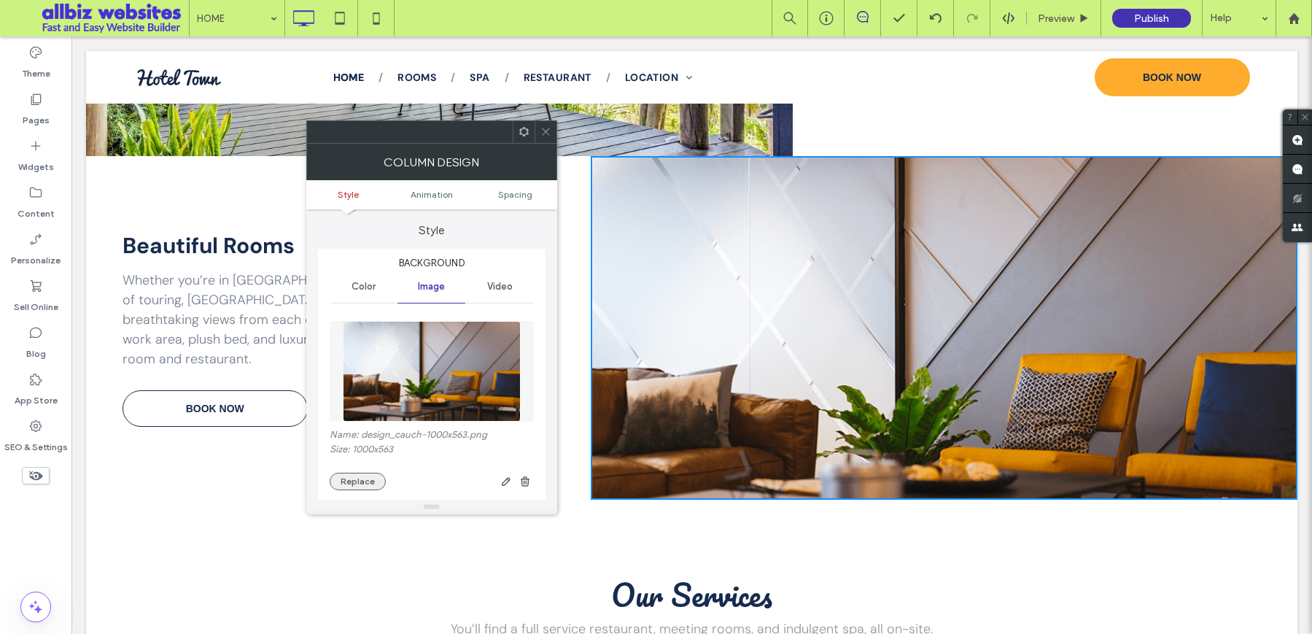
click at [362, 478] on button "Replace" at bounding box center [358, 482] width 56 height 18
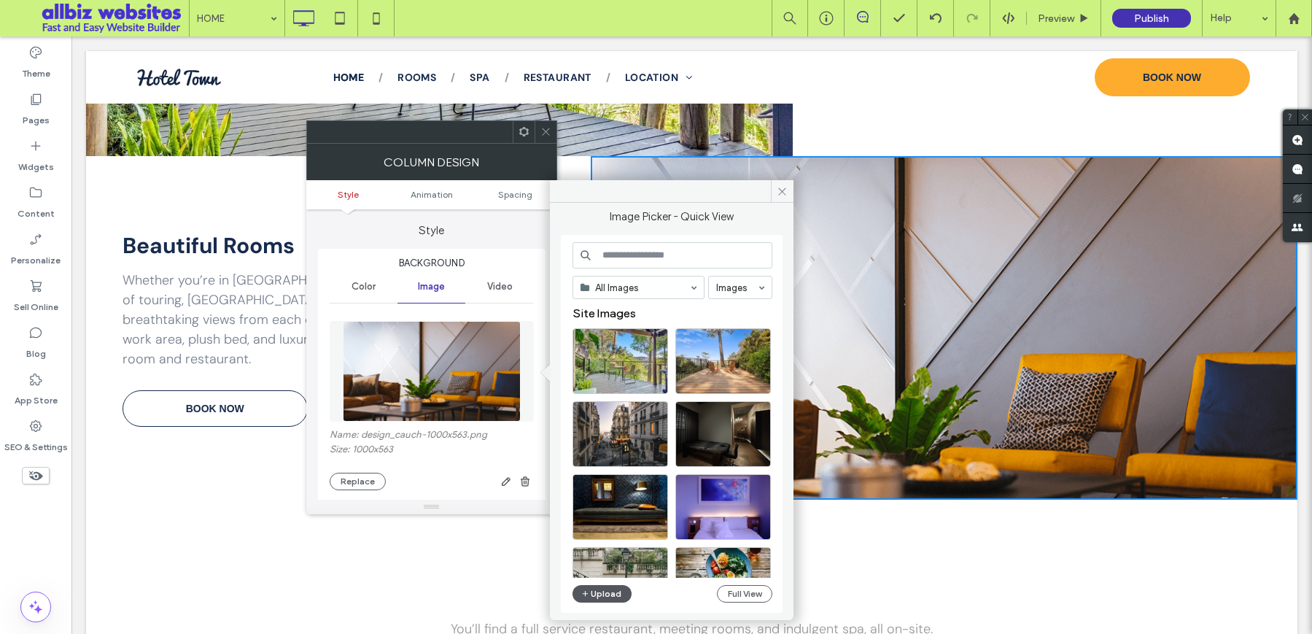
click at [602, 593] on button "Upload" at bounding box center [602, 594] width 60 height 18
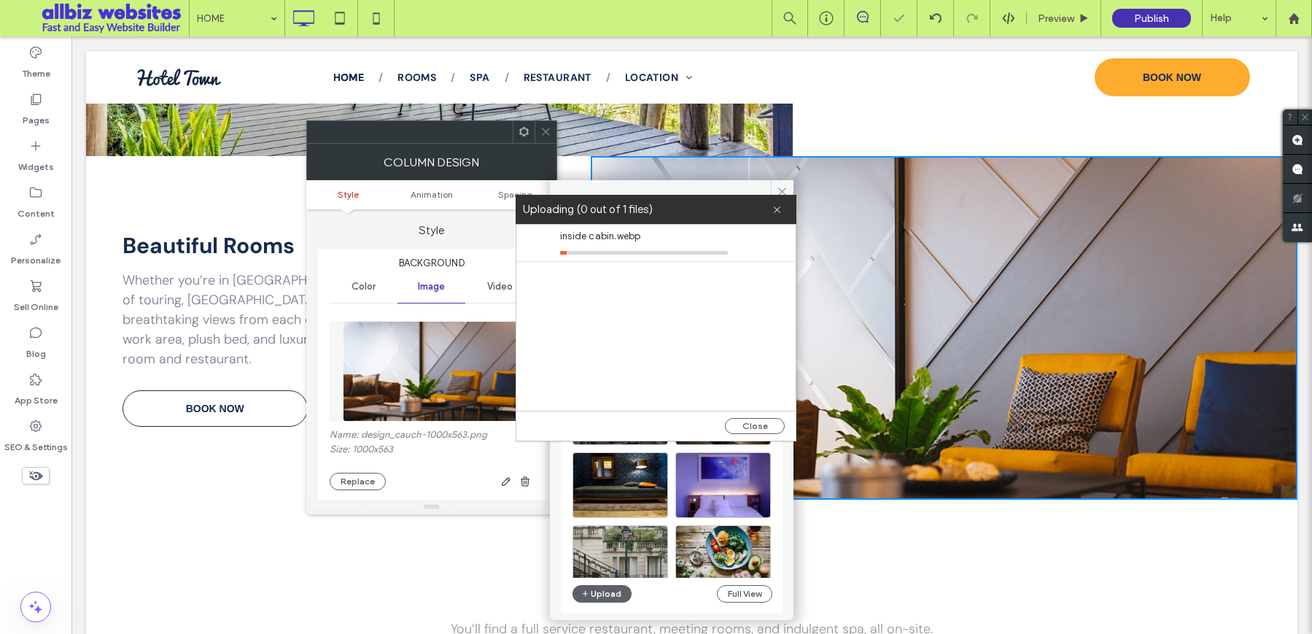
click at [886, 408] on div "Click To Paste" at bounding box center [944, 327] width 707 height 343
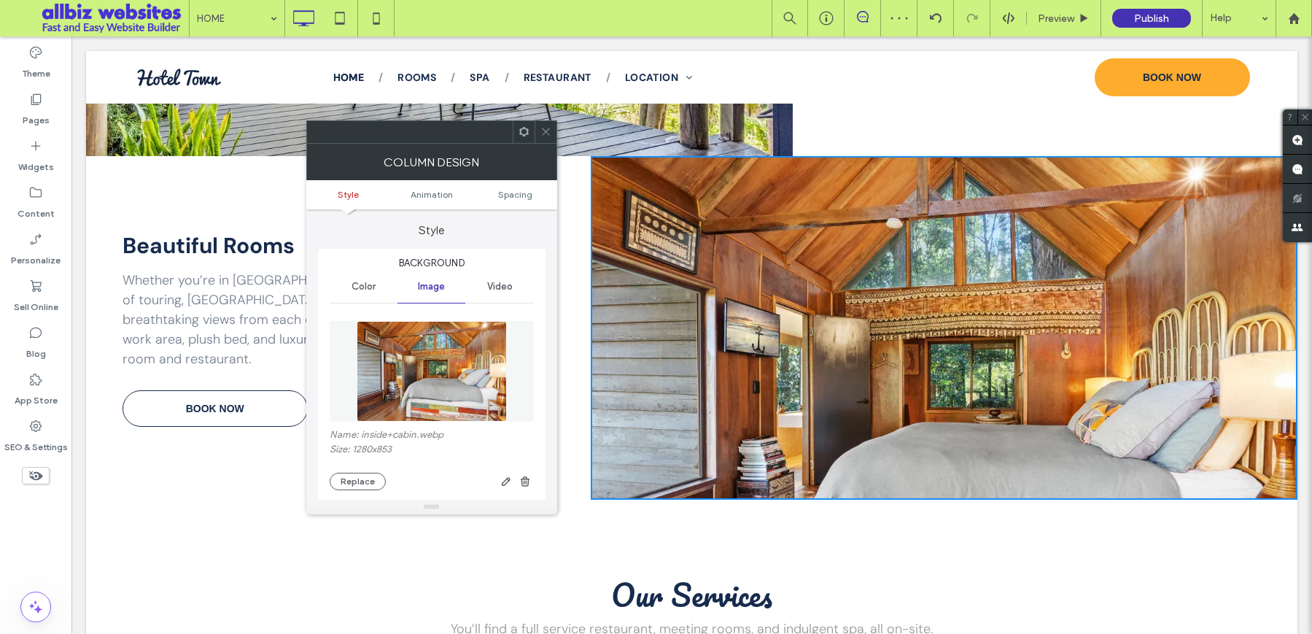
click at [544, 133] on use at bounding box center [545, 131] width 7 height 7
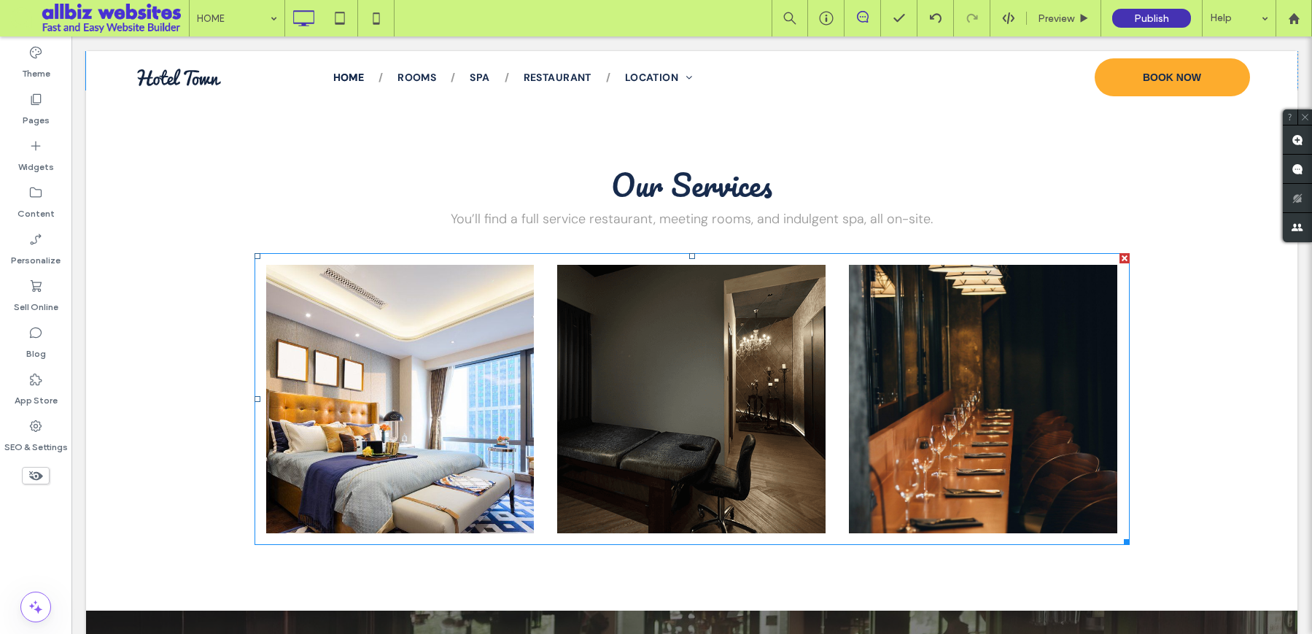
scroll to position [1315, 0]
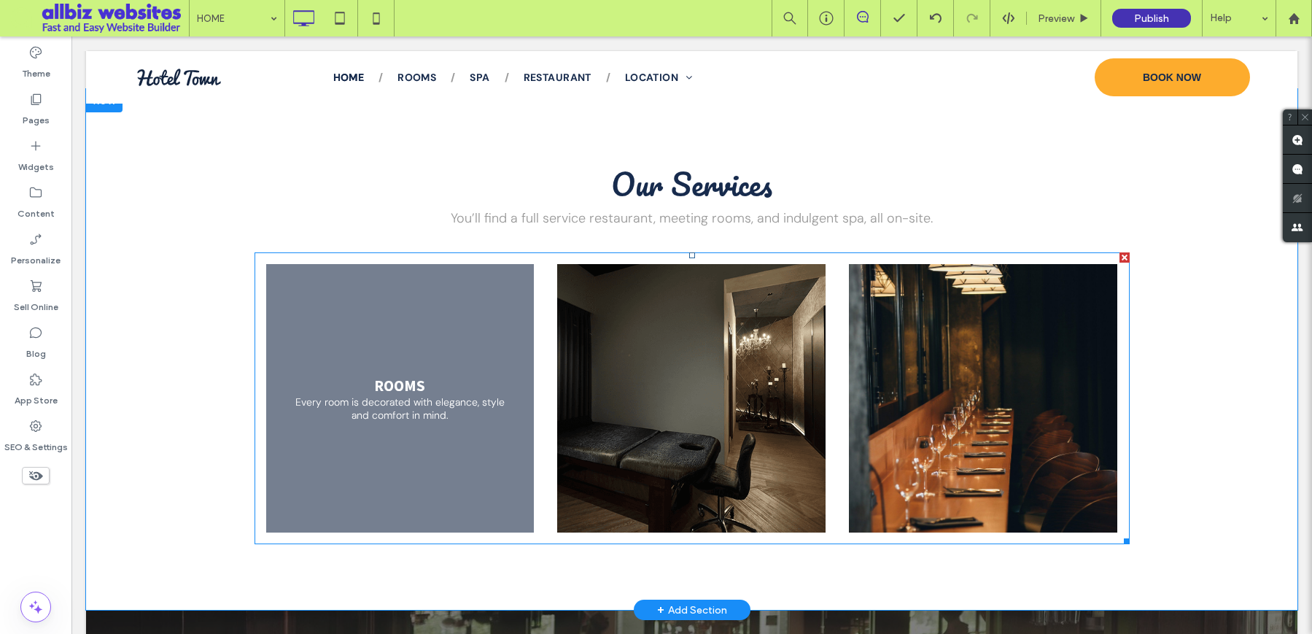
click at [351, 362] on link at bounding box center [399, 398] width 284 height 284
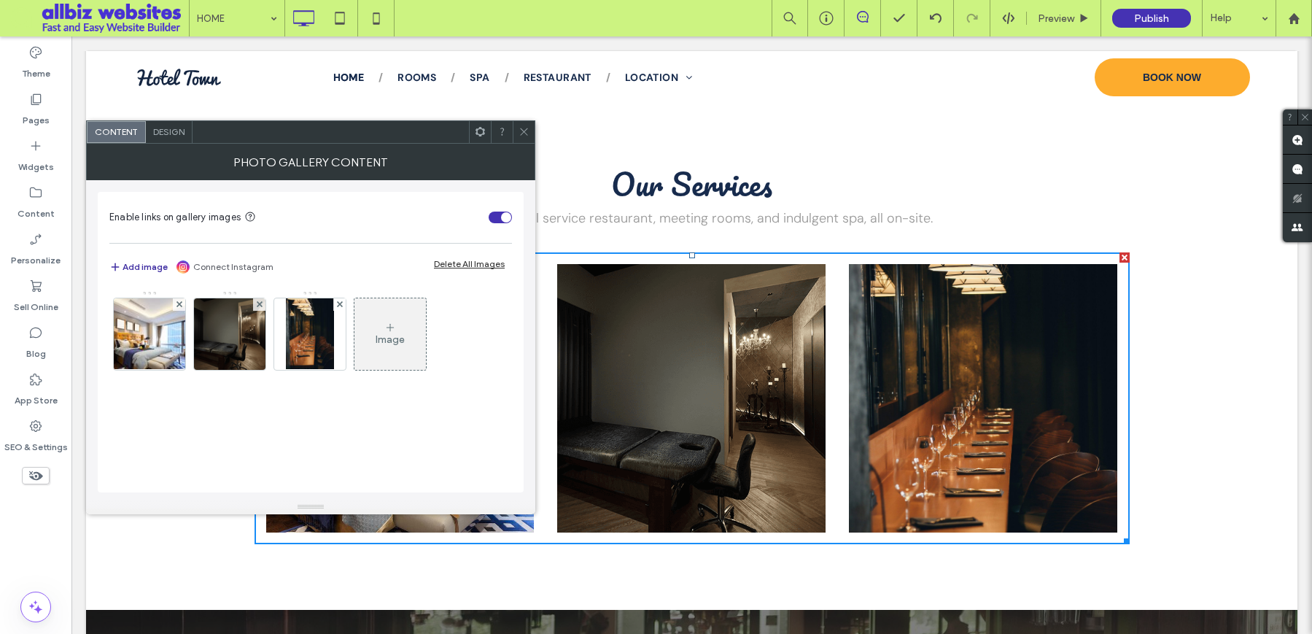
click at [147, 267] on button "Add image" at bounding box center [138, 267] width 58 height 18
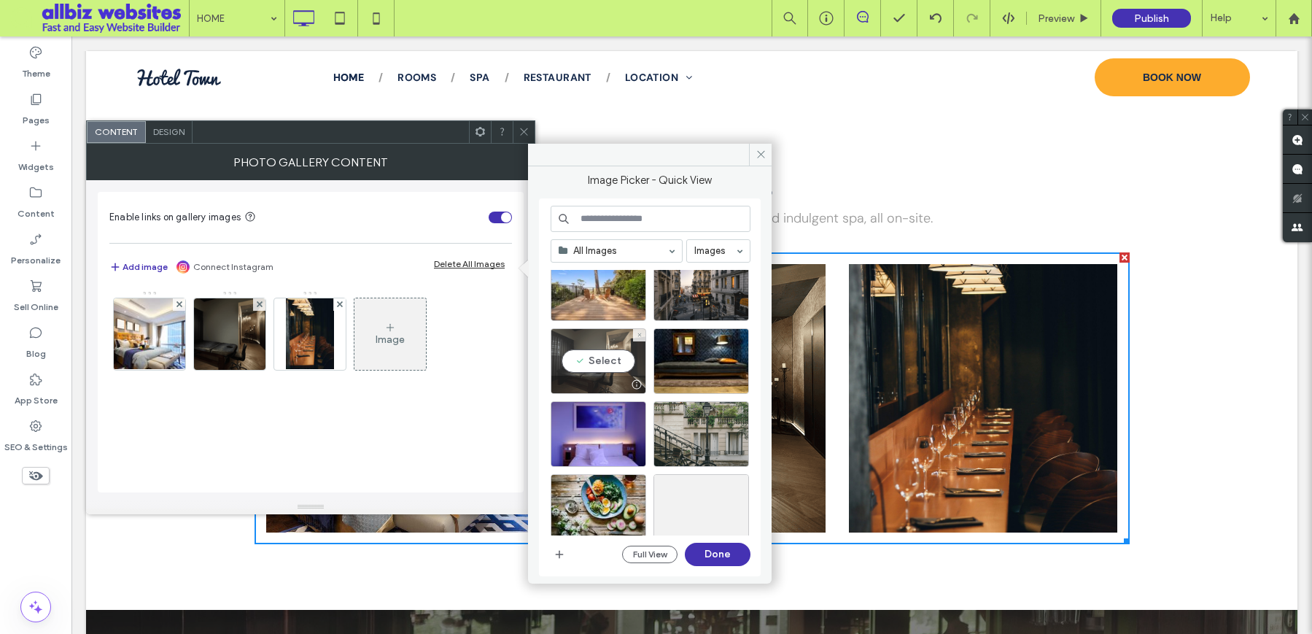
scroll to position [0, 0]
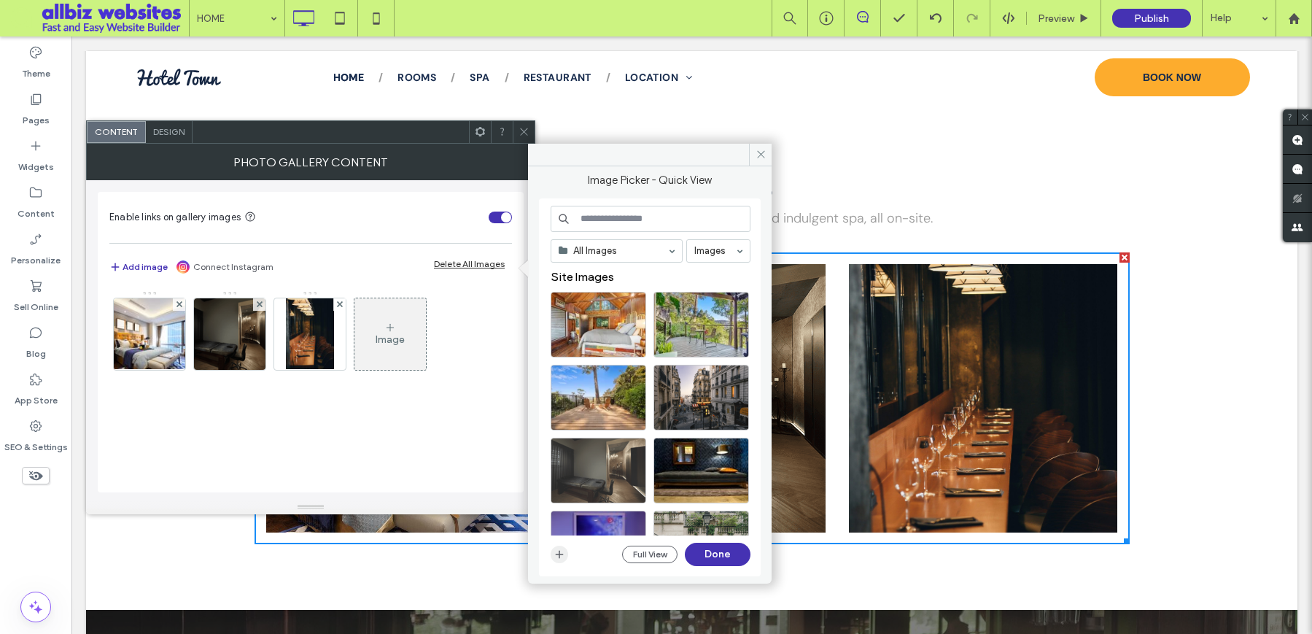
click at [563, 556] on icon "button" at bounding box center [559, 554] width 12 height 12
click at [422, 444] on div "Image" at bounding box center [310, 384] width 403 height 202
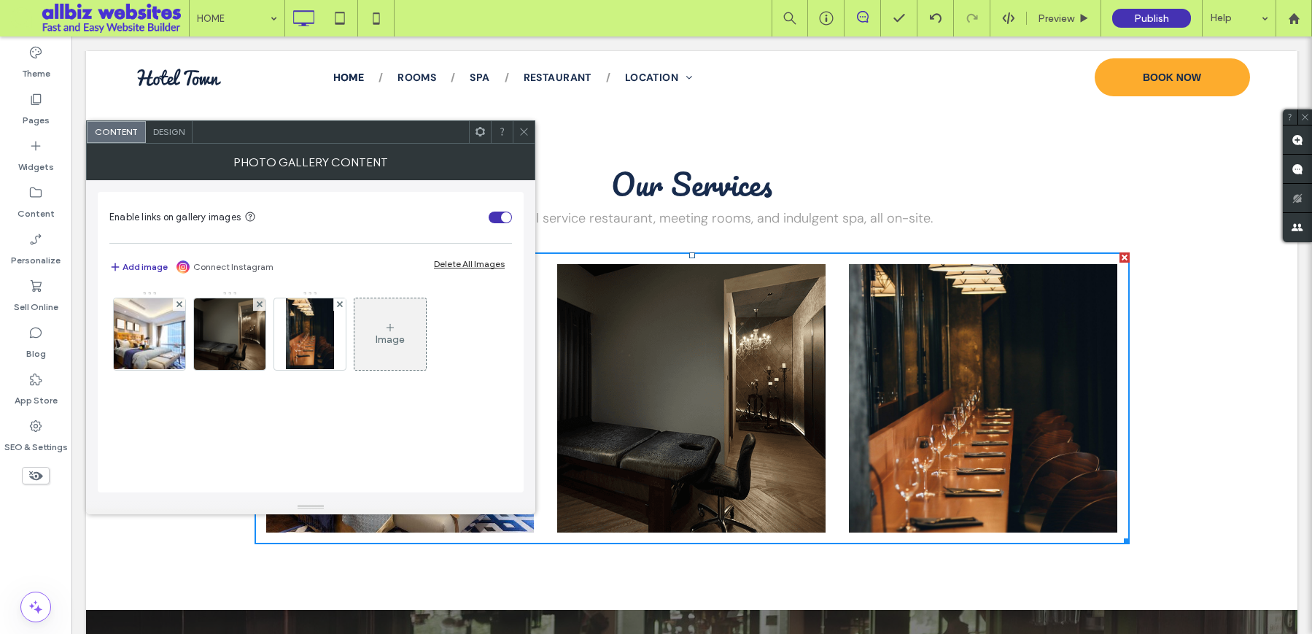
click at [529, 138] on span at bounding box center [523, 132] width 11 height 22
